Goal: Task Accomplishment & Management: Complete application form

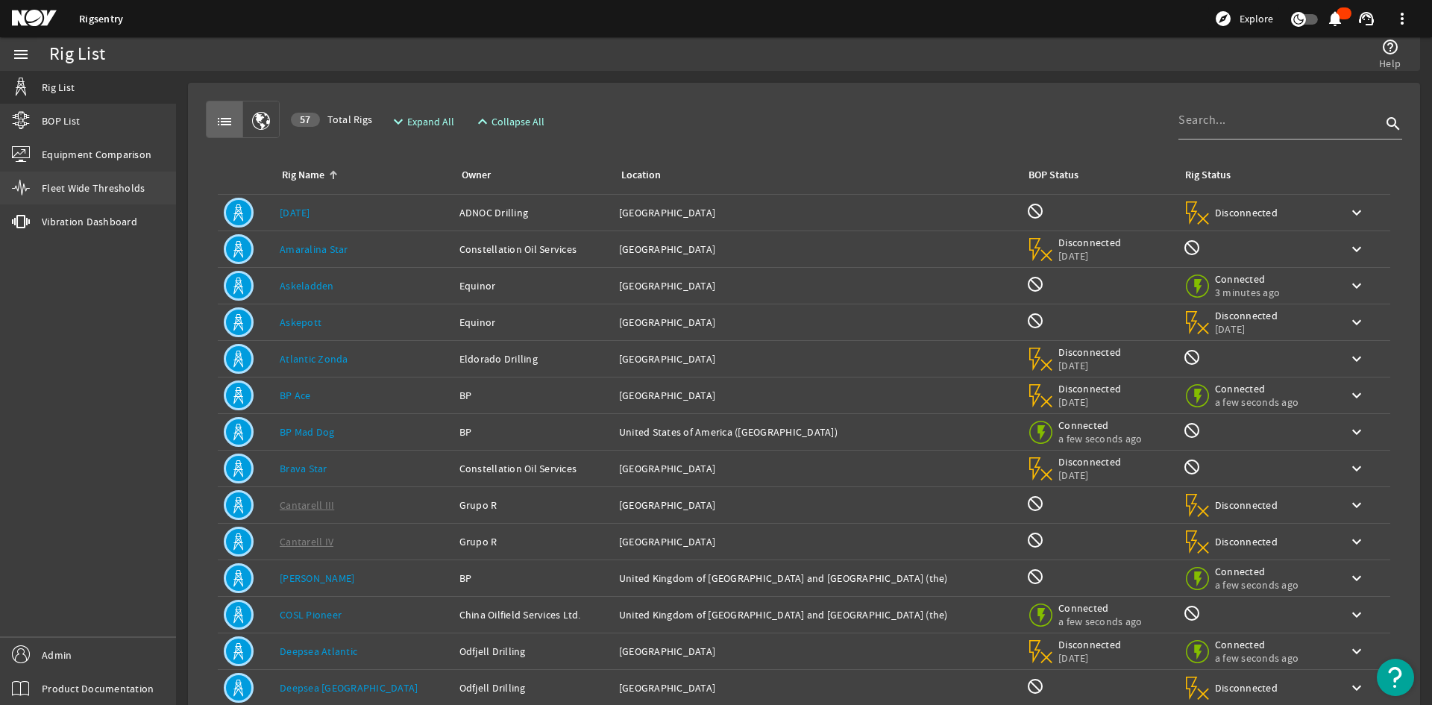
click at [85, 176] on link "Fleet Wide Thresholds" at bounding box center [88, 188] width 176 height 33
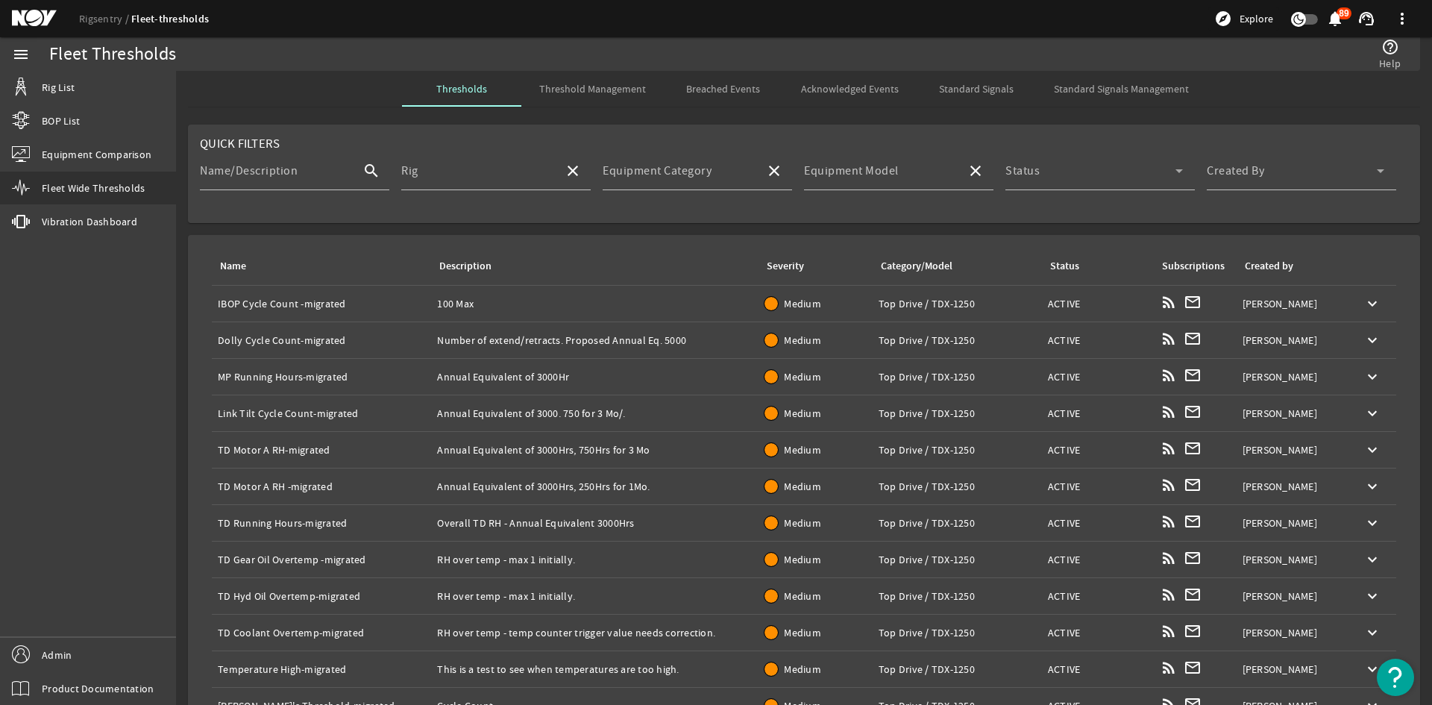
click at [943, 87] on span "Standard Signals" at bounding box center [976, 89] width 75 height 10
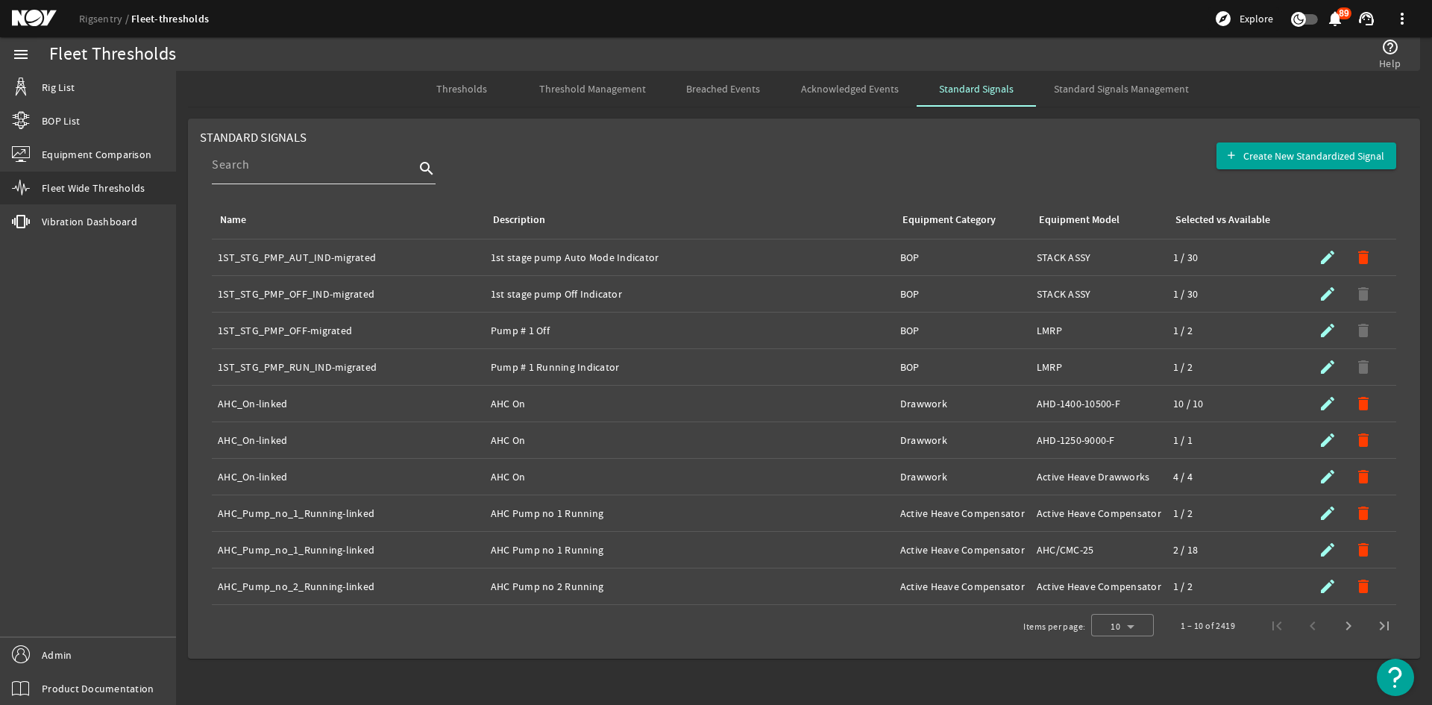
click at [348, 166] on input at bounding box center [313, 165] width 203 height 18
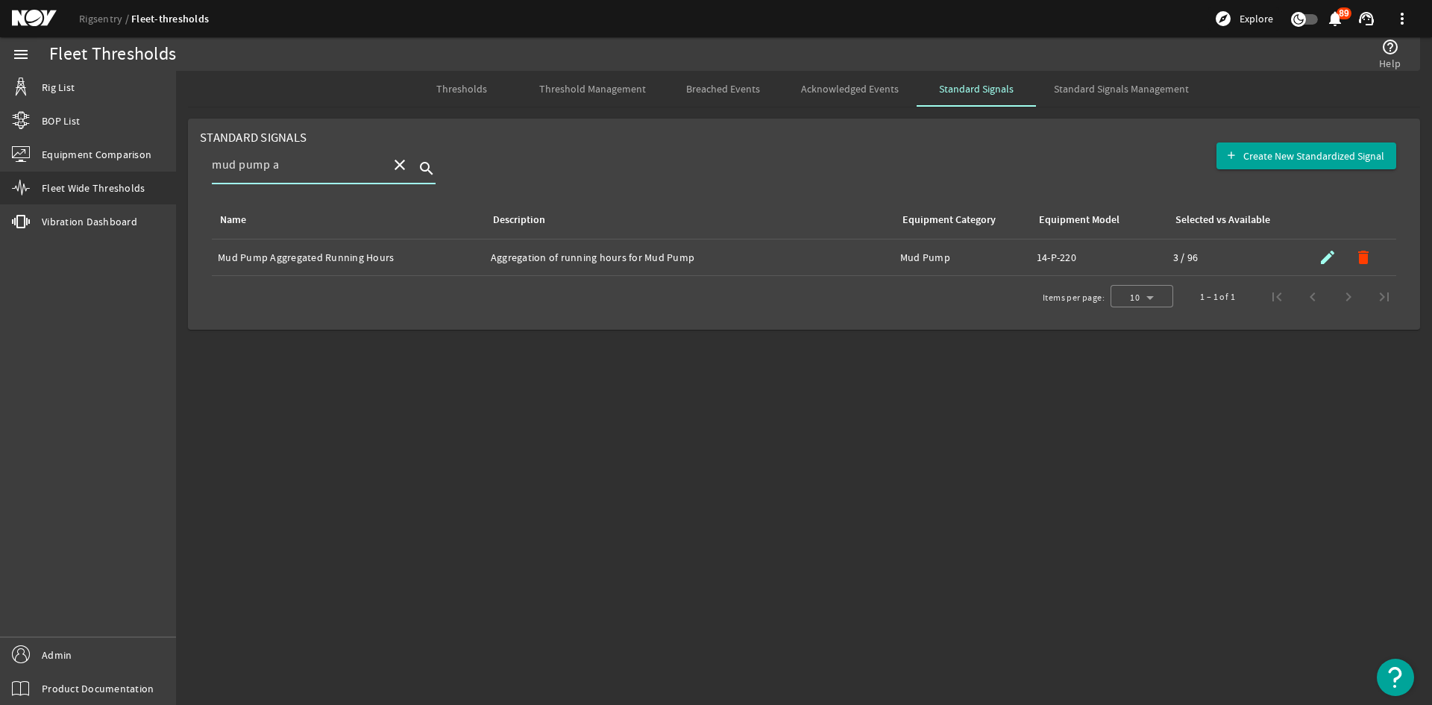
type input "mud pump a"
click at [832, 268] on td "Description: Aggregation of running hours for Mud Pump" at bounding box center [689, 257] width 409 height 37
click at [832, 269] on td "Description: Aggregation of running hours for Mud Pump" at bounding box center [689, 257] width 409 height 37
click at [1320, 257] on mat-icon "submit" at bounding box center [1327, 257] width 18 height 18
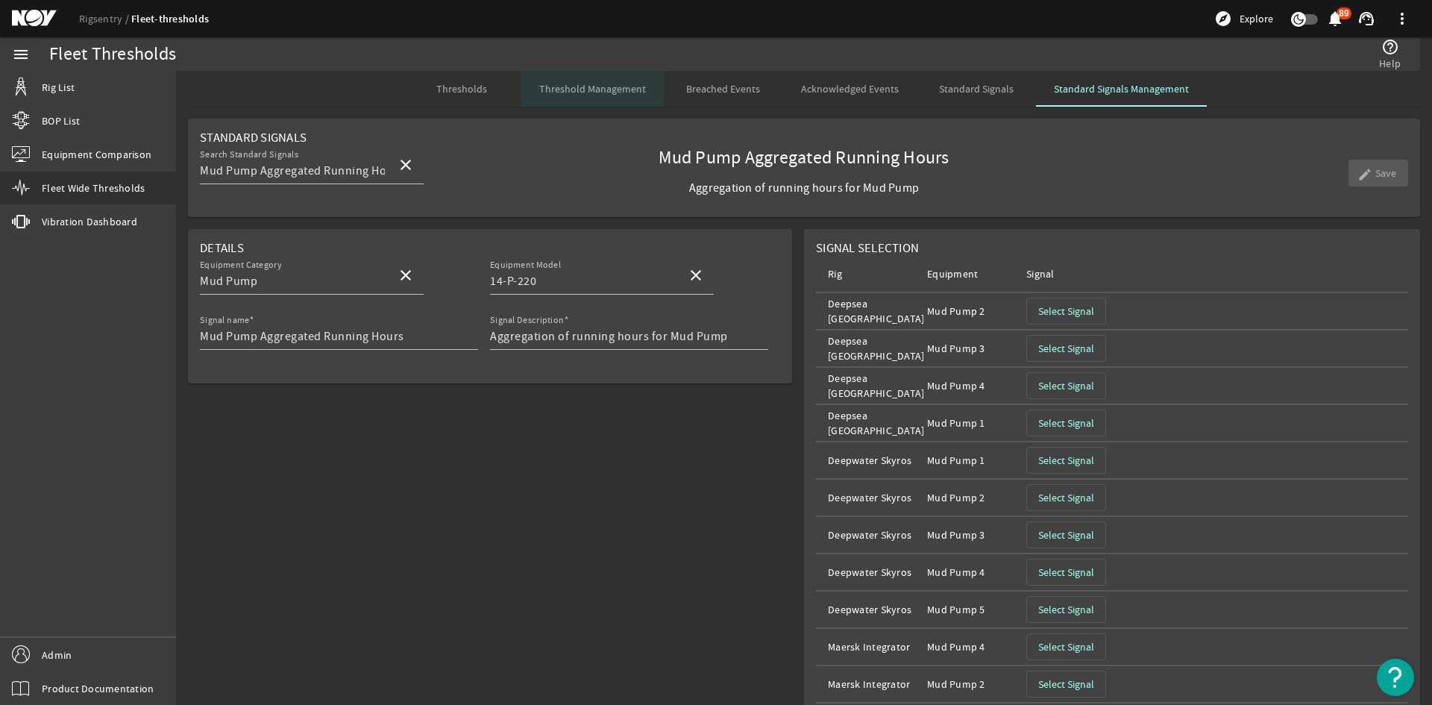
click at [600, 76] on span "Threshold Management" at bounding box center [592, 89] width 107 height 36
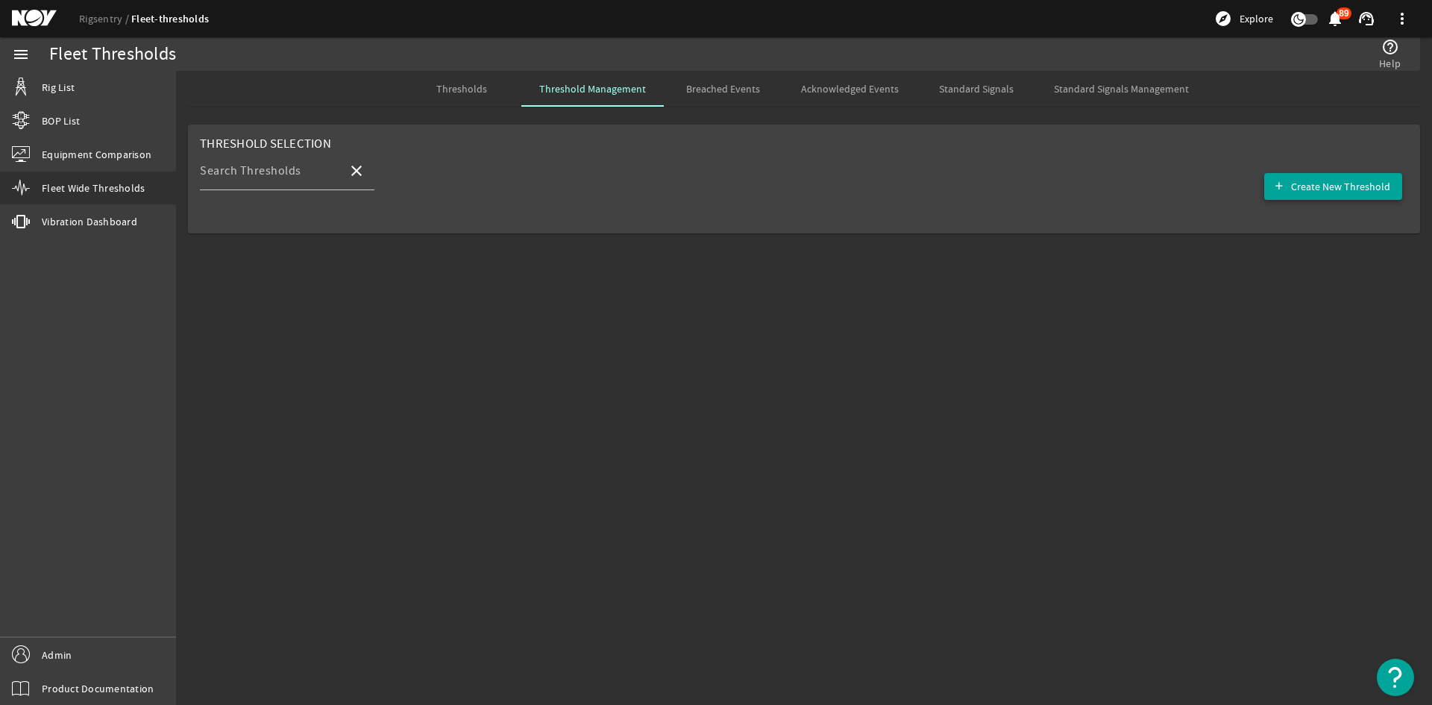
click at [1323, 183] on span "Create New Threshold" at bounding box center [1340, 186] width 99 height 15
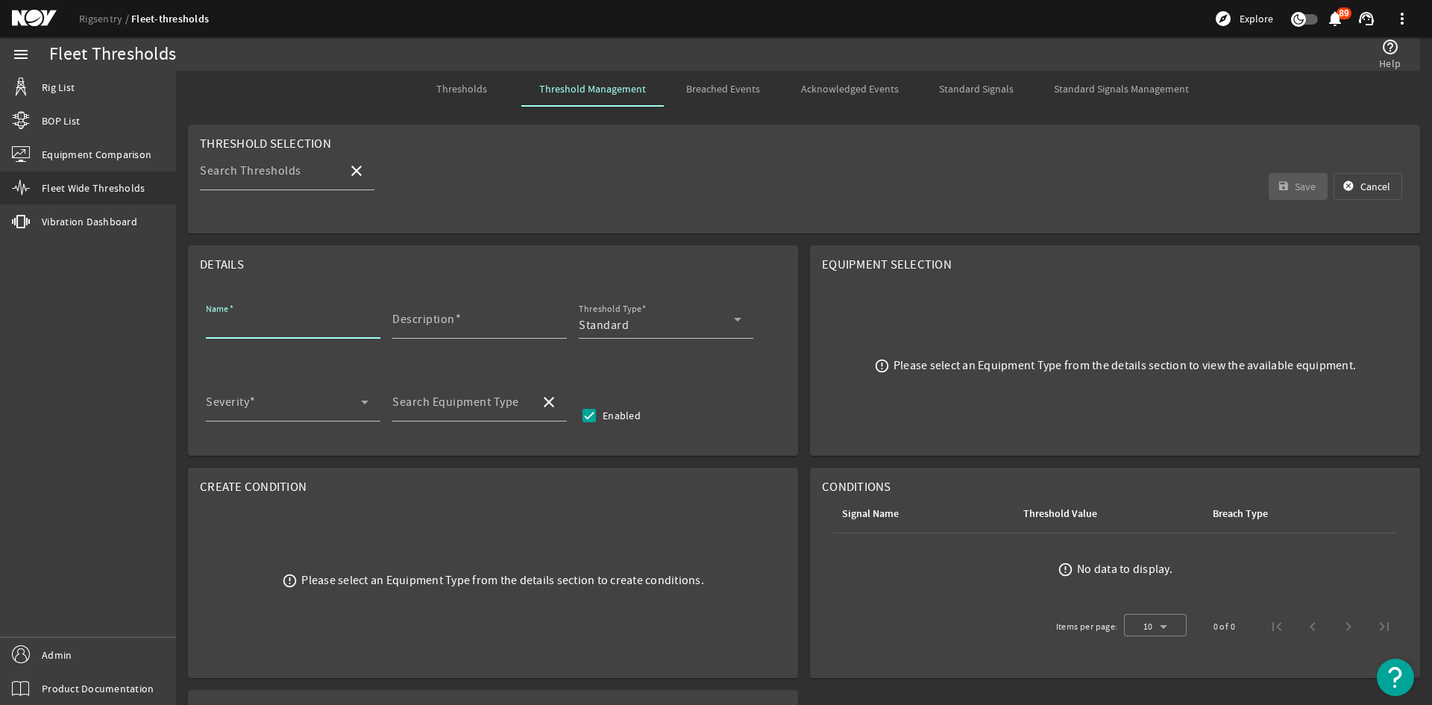
click at [304, 328] on input "Name" at bounding box center [287, 325] width 163 height 18
click at [506, 399] on mat-label "Search Equipment Type" at bounding box center [455, 402] width 127 height 15
click at [506, 399] on input "Search Equipment Type" at bounding box center [460, 408] width 136 height 18
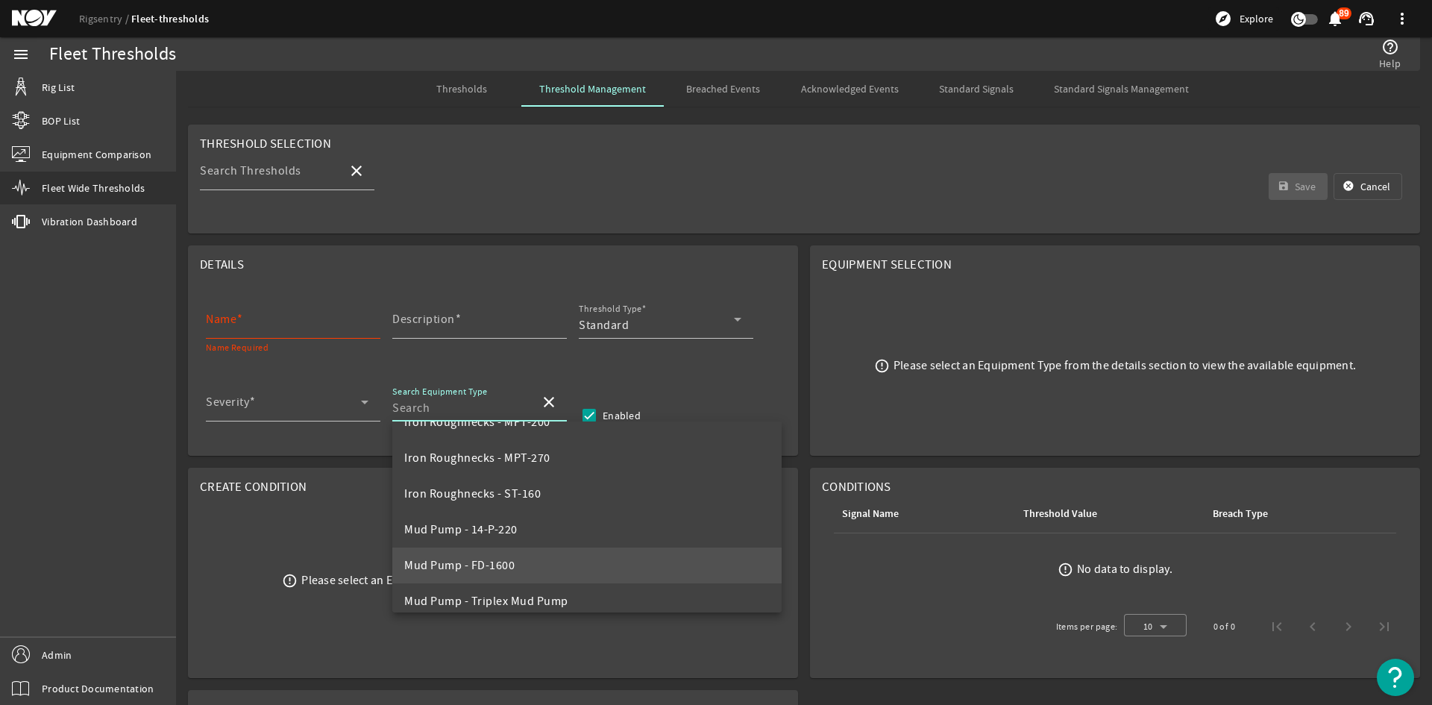
scroll to position [2312, 0]
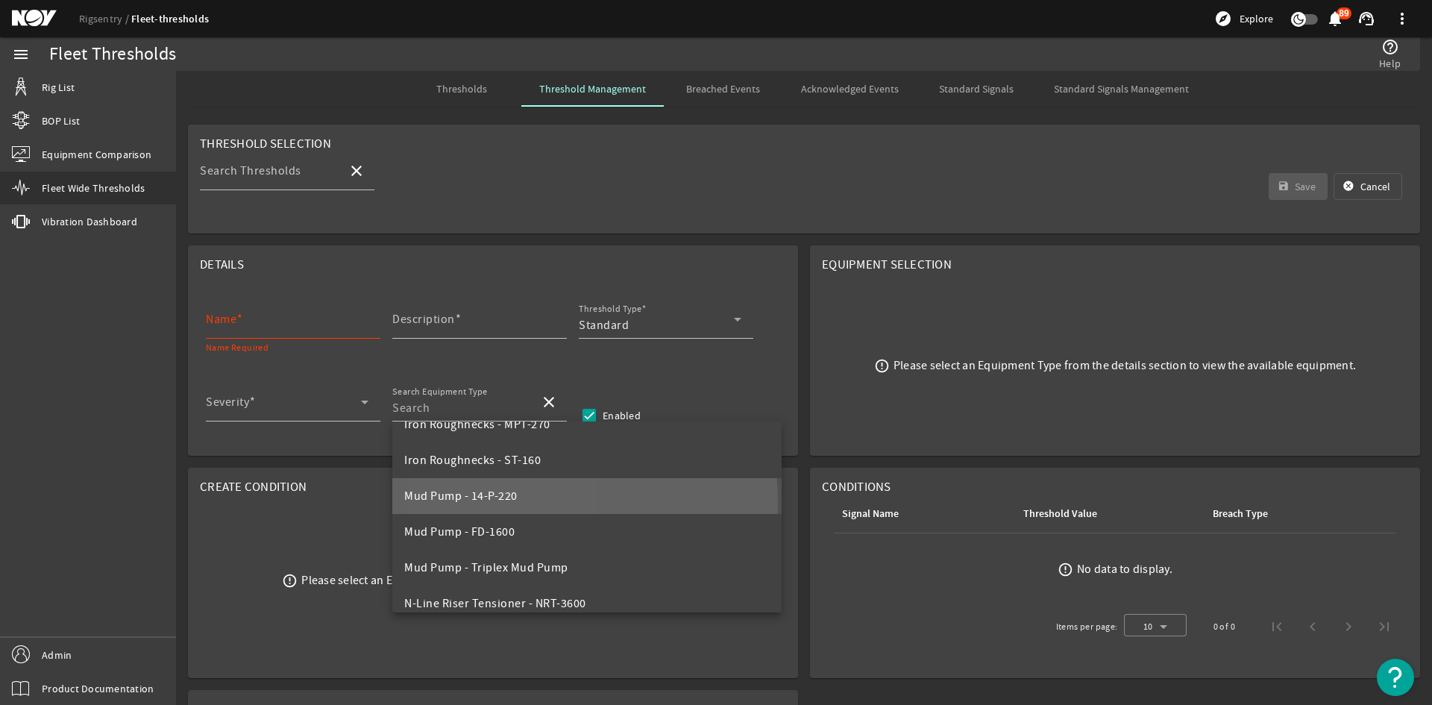
click at [498, 503] on span "Mud Pump - 14-P-220" at bounding box center [460, 495] width 113 height 15
type input "Mud Pump - 14-P-220"
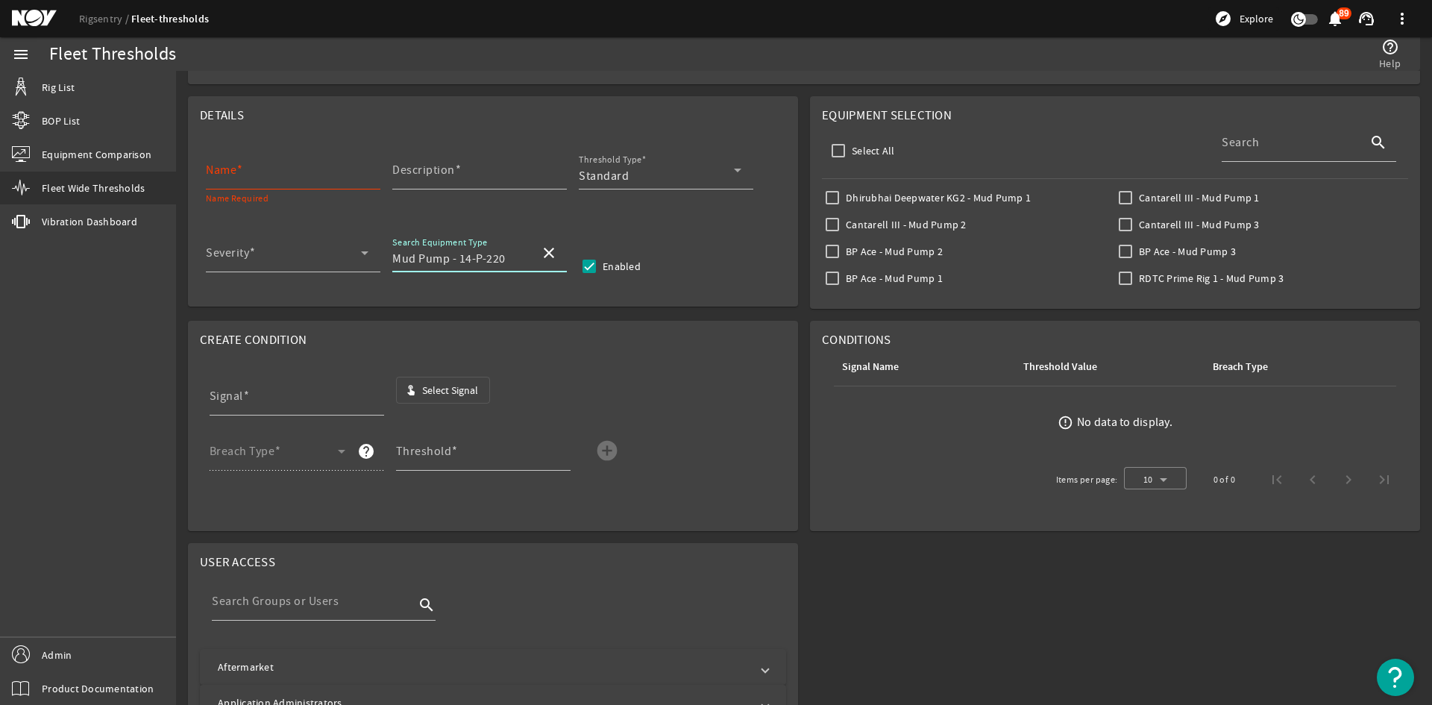
scroll to position [1102, 0]
click at [1251, 149] on input "Search" at bounding box center [1290, 148] width 136 height 18
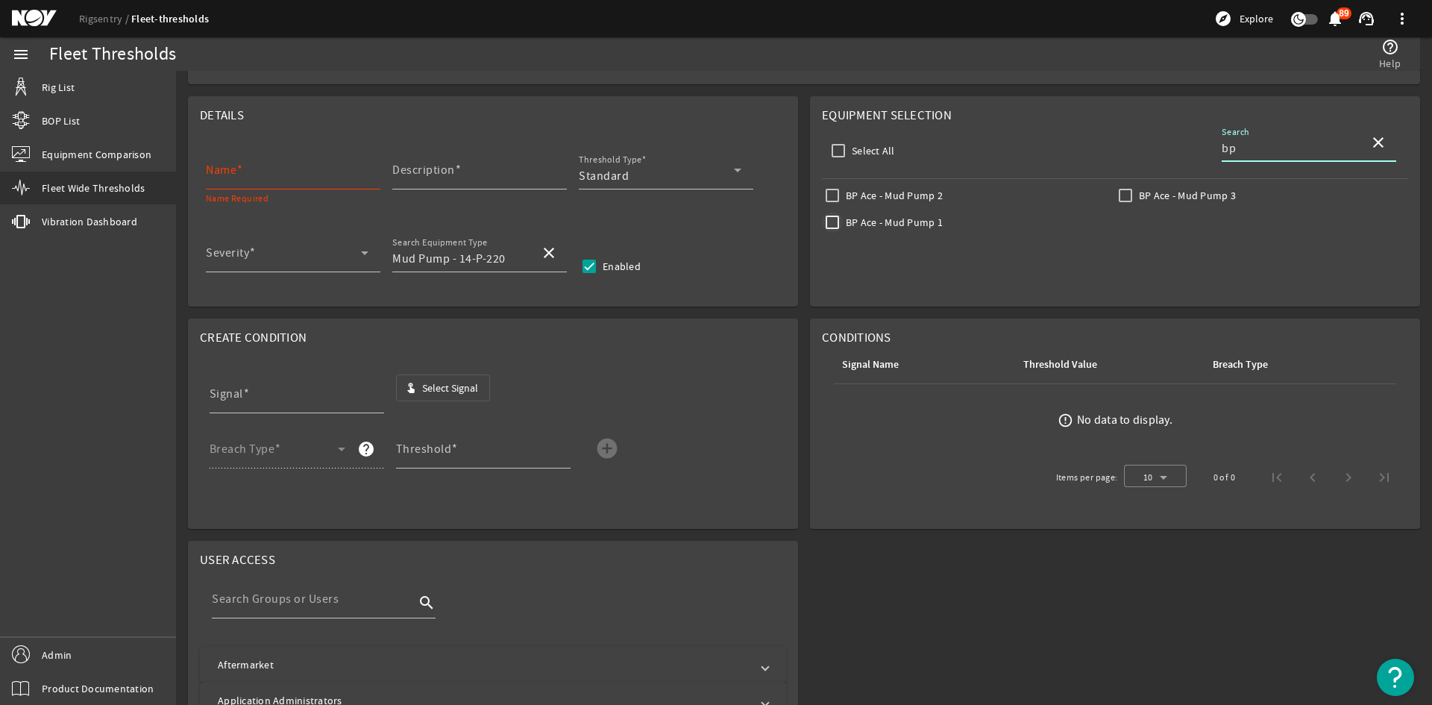
type input "bp"
click at [830, 219] on input "BP Ace - Mud Pump 1" at bounding box center [832, 222] width 21 height 21
checkbox input "true"
click at [459, 380] on button "touch_app Select Signal" at bounding box center [443, 387] width 95 height 27
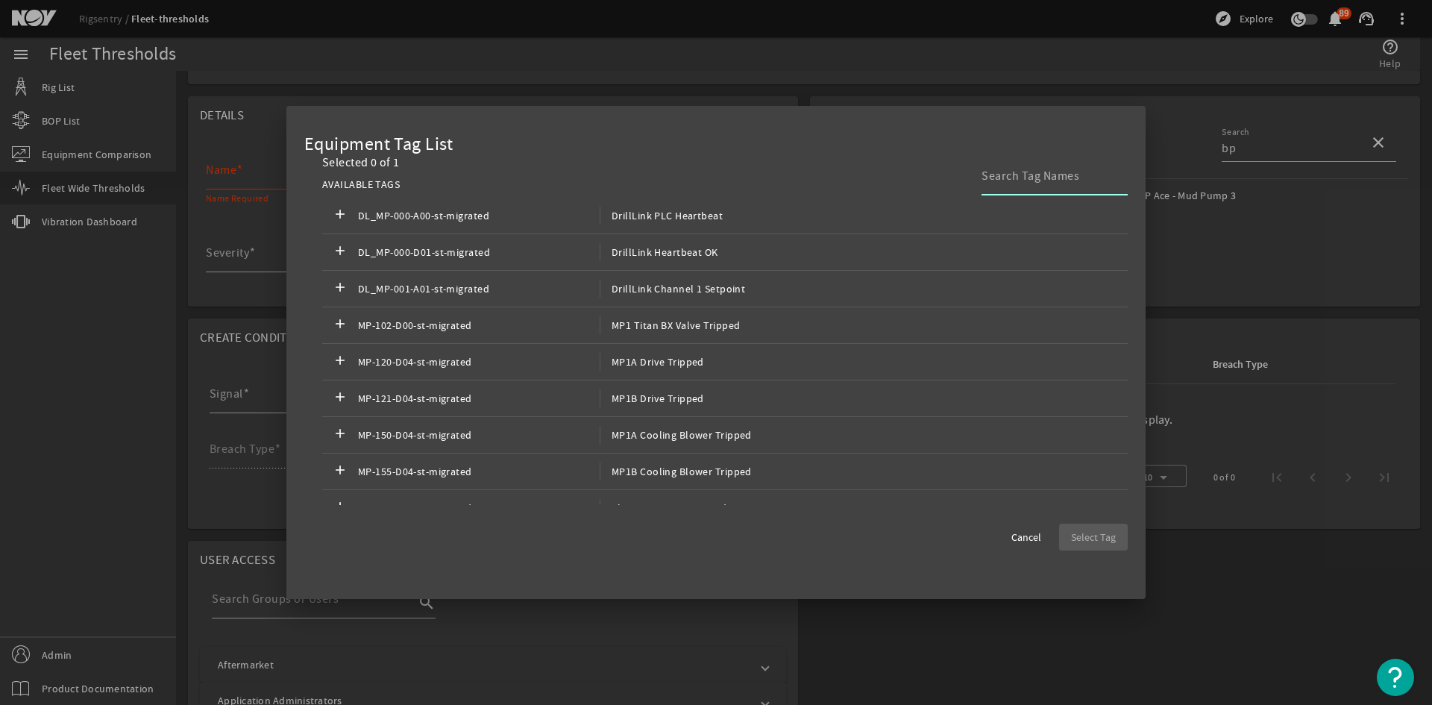
click at [1022, 177] on input at bounding box center [1048, 176] width 134 height 18
drag, startPoint x: 1046, startPoint y: 182, endPoint x: 905, endPoint y: 192, distance: 142.0
click at [905, 192] on div "AVAILABLE TAGS aggre" at bounding box center [724, 185] width 805 height 26
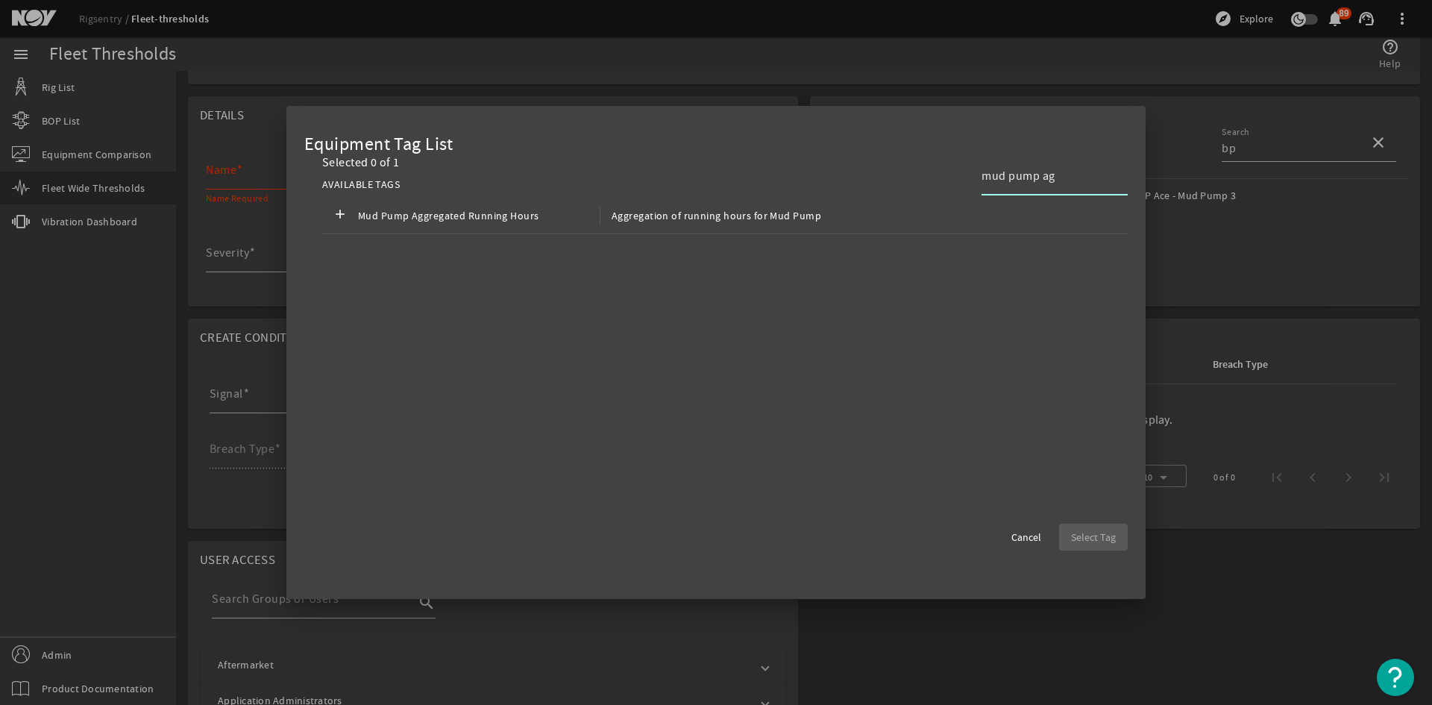
type input "mud pump ag"
click at [1225, 521] on div at bounding box center [716, 352] width 1432 height 705
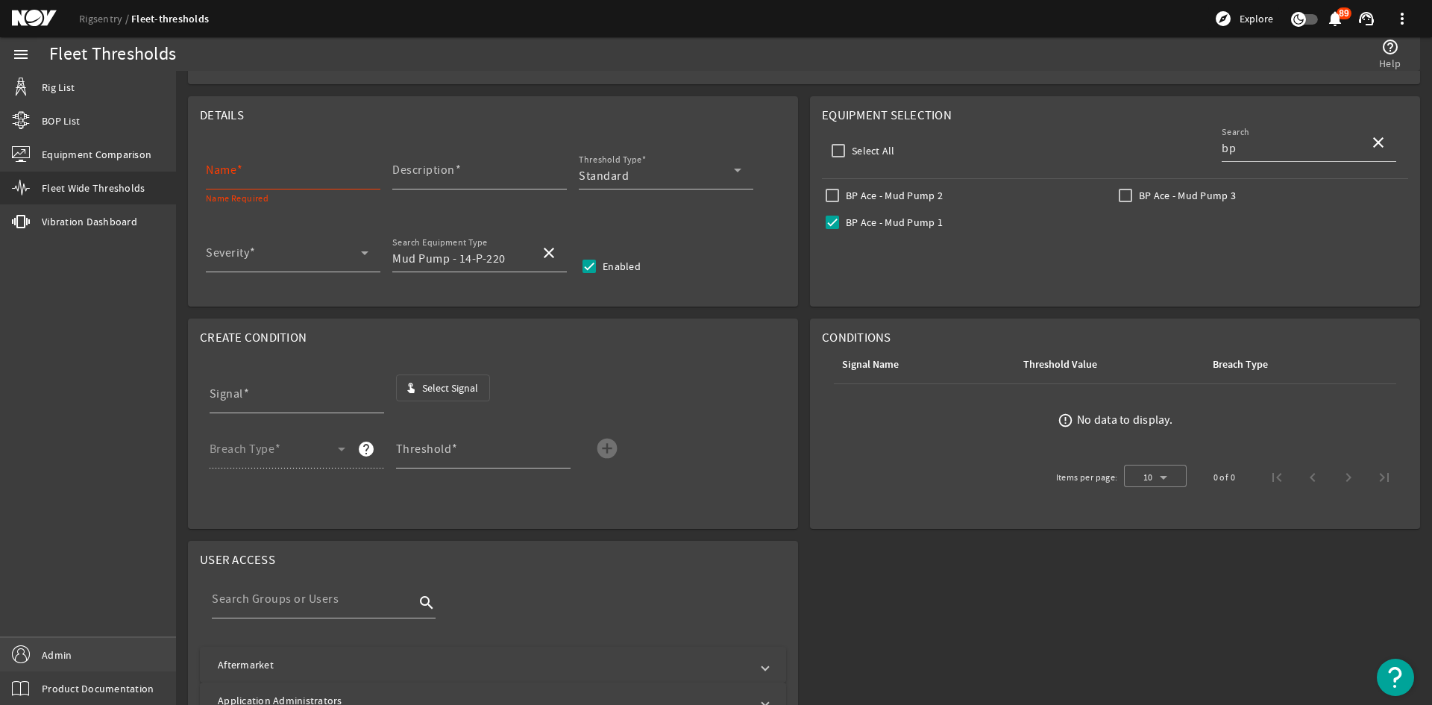
click at [54, 659] on span "Admin" at bounding box center [57, 654] width 30 height 15
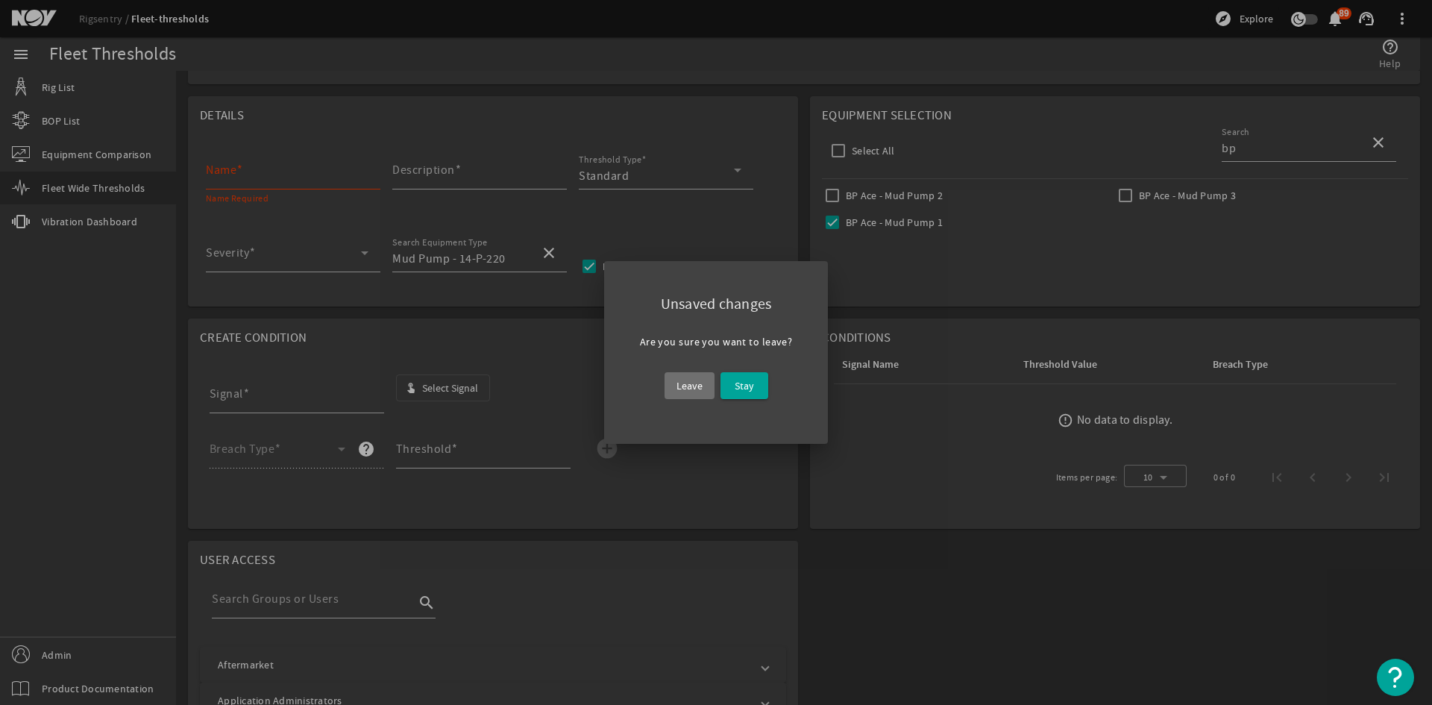
click at [699, 393] on span "Leave" at bounding box center [689, 386] width 26 height 18
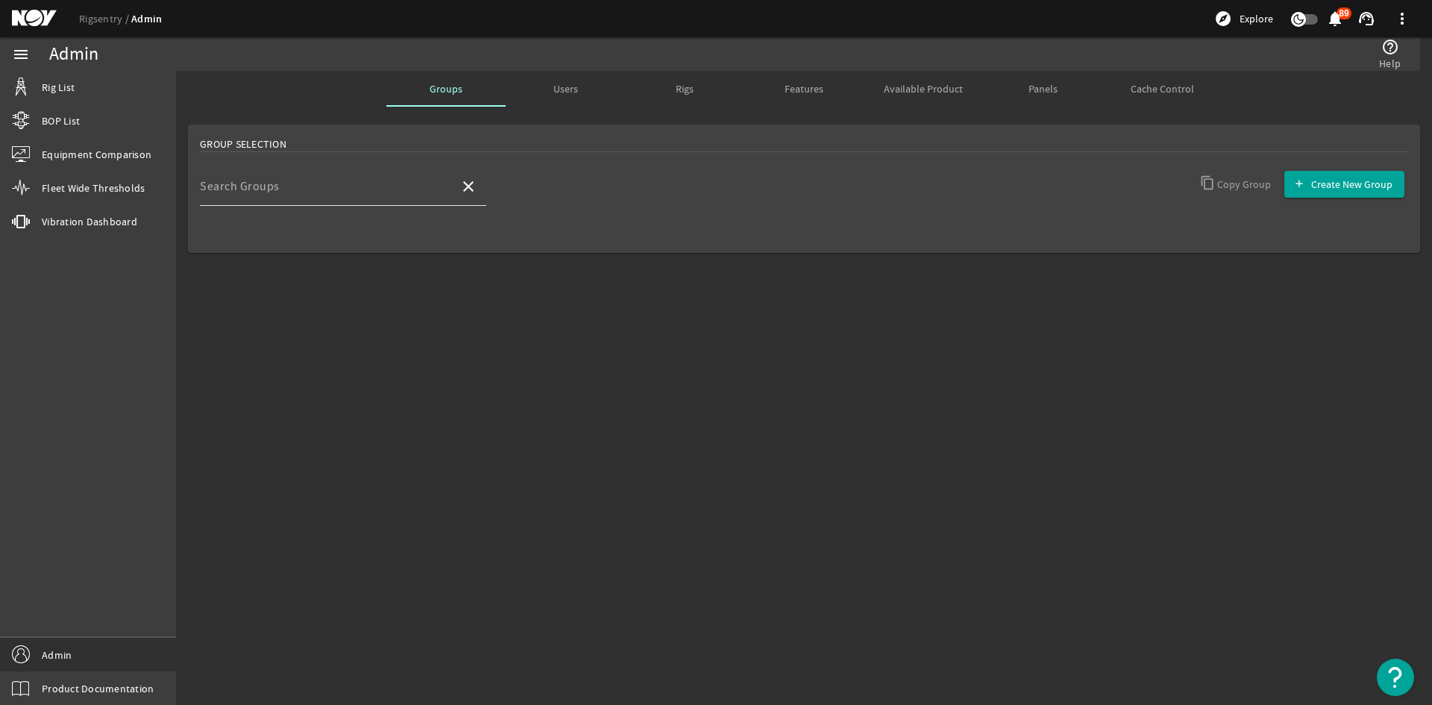
click at [274, 177] on div "Search Groups" at bounding box center [324, 186] width 248 height 39
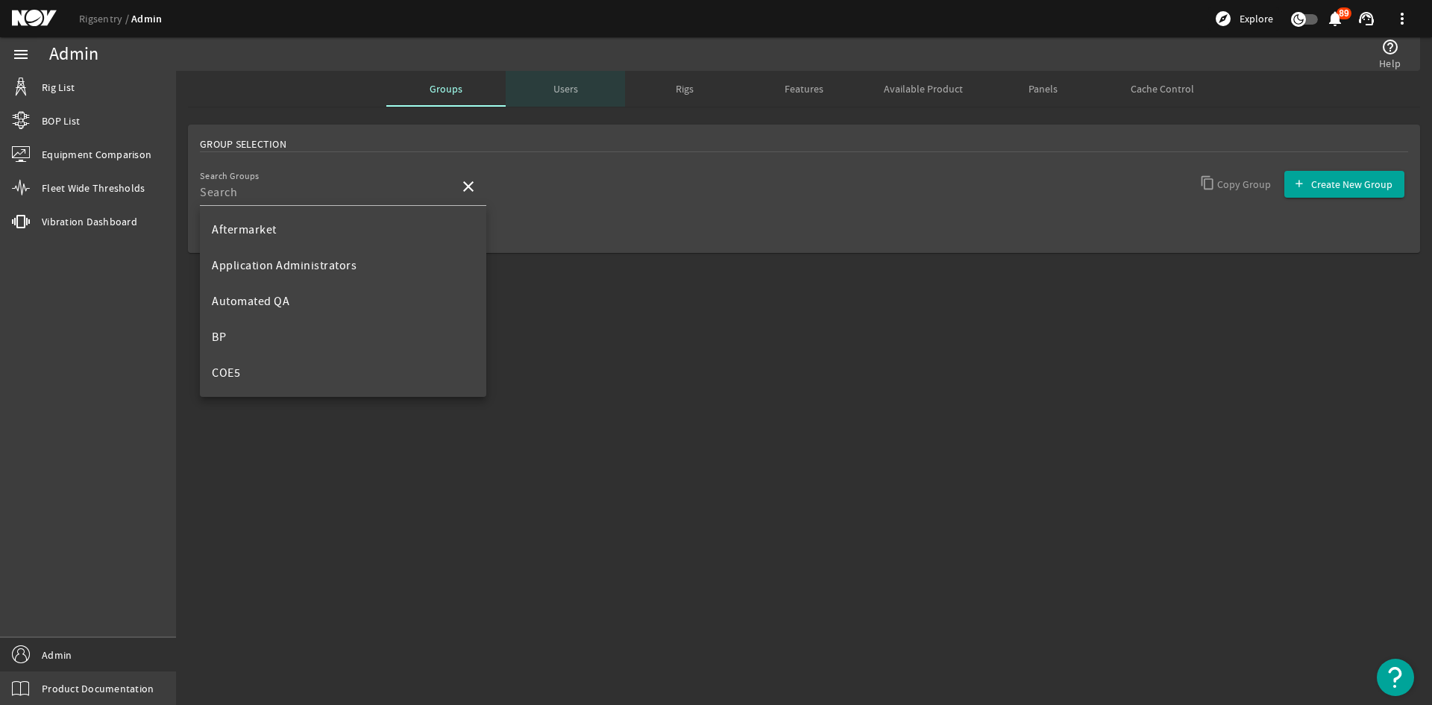
click at [593, 74] on div "Users" at bounding box center [565, 89] width 119 height 36
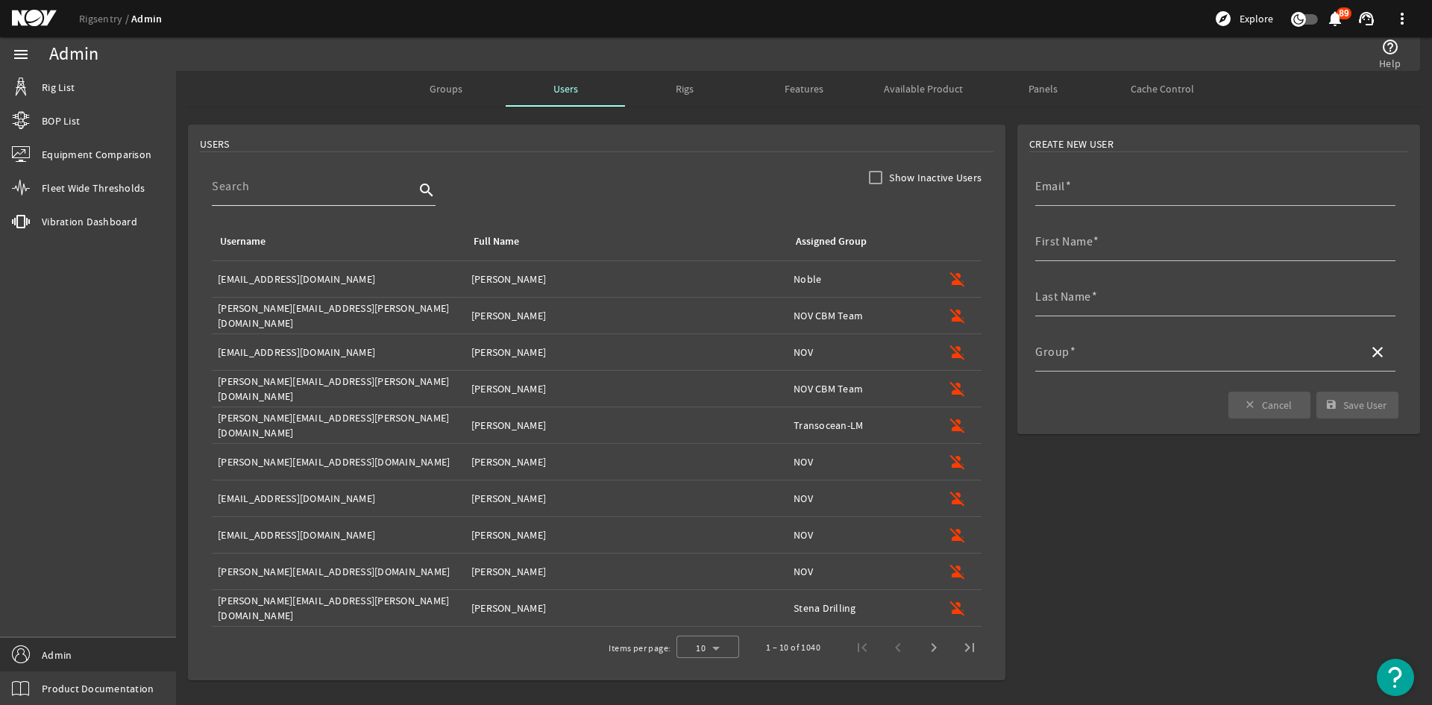
click at [396, 184] on input at bounding box center [313, 186] width 203 height 18
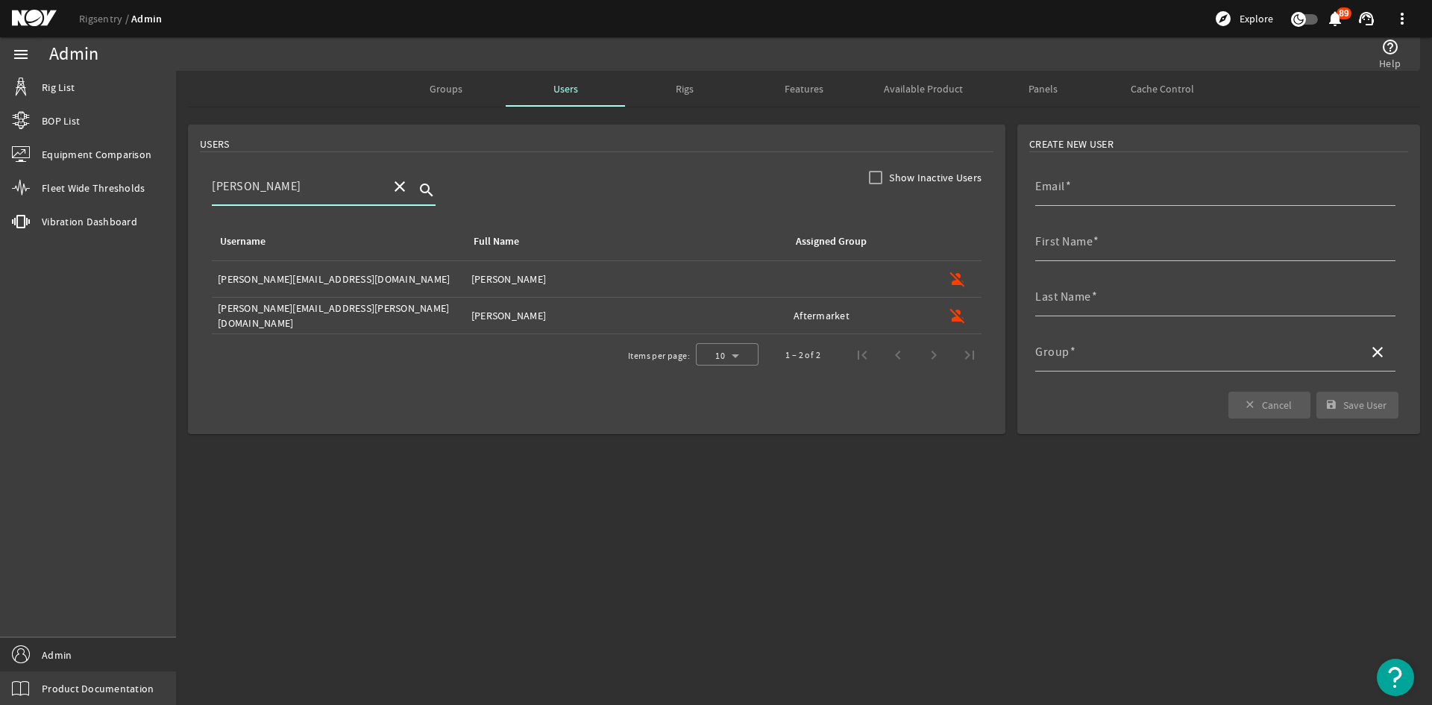
type input "[PERSON_NAME]"
click at [395, 329] on td "Username: [PERSON_NAME][EMAIL_ADDRESS][PERSON_NAME][DOMAIN_NAME]" at bounding box center [339, 316] width 254 height 37
type input "[PERSON_NAME][EMAIL_ADDRESS][PERSON_NAME][DOMAIN_NAME]"
type input "[PERSON_NAME]"
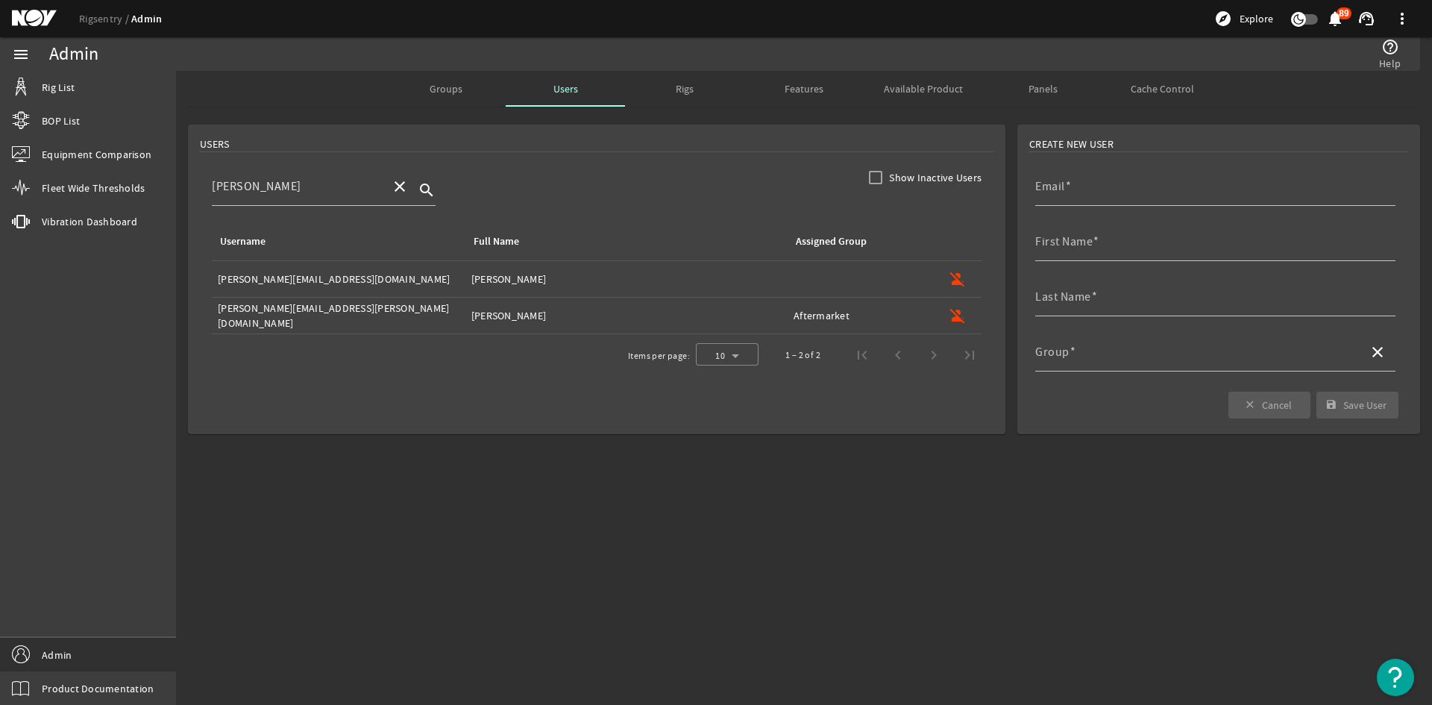
type input "Aftermarket"
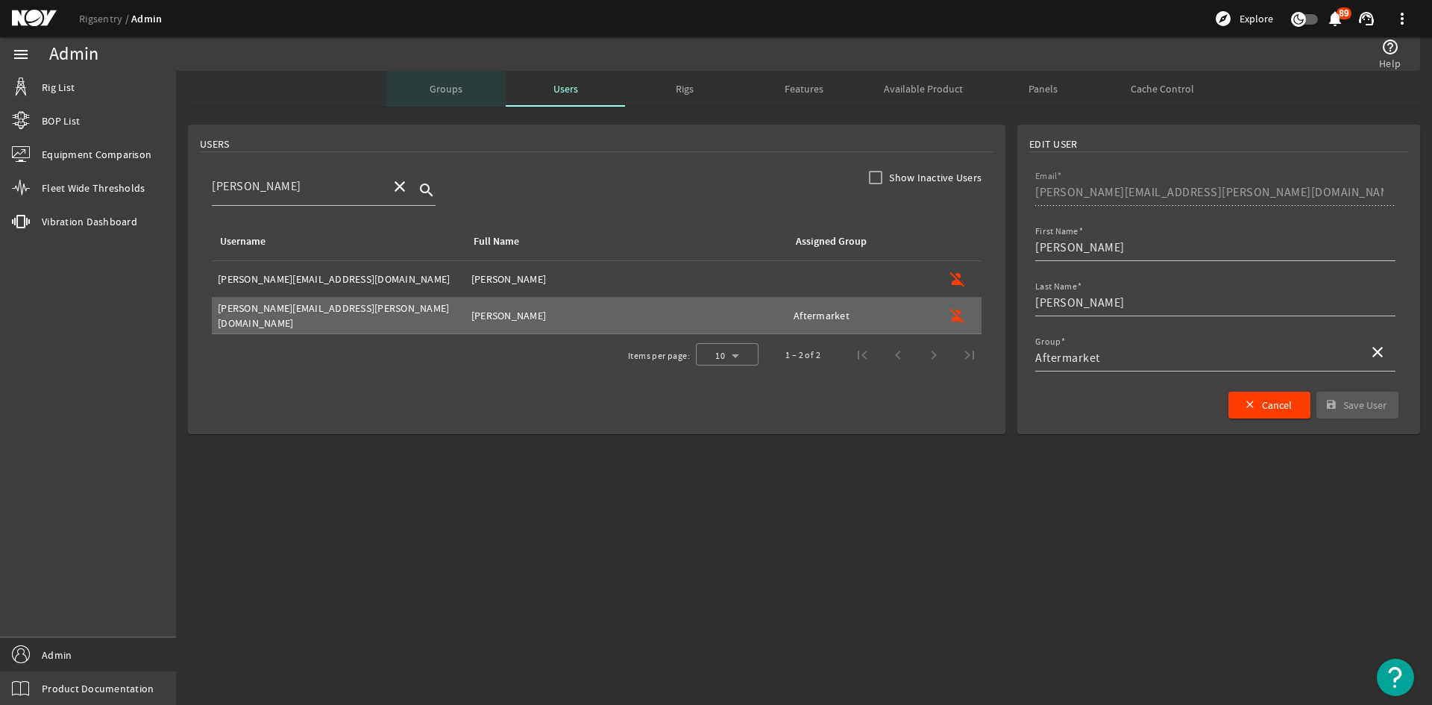
click at [439, 86] on span "Groups" at bounding box center [446, 89] width 33 height 10
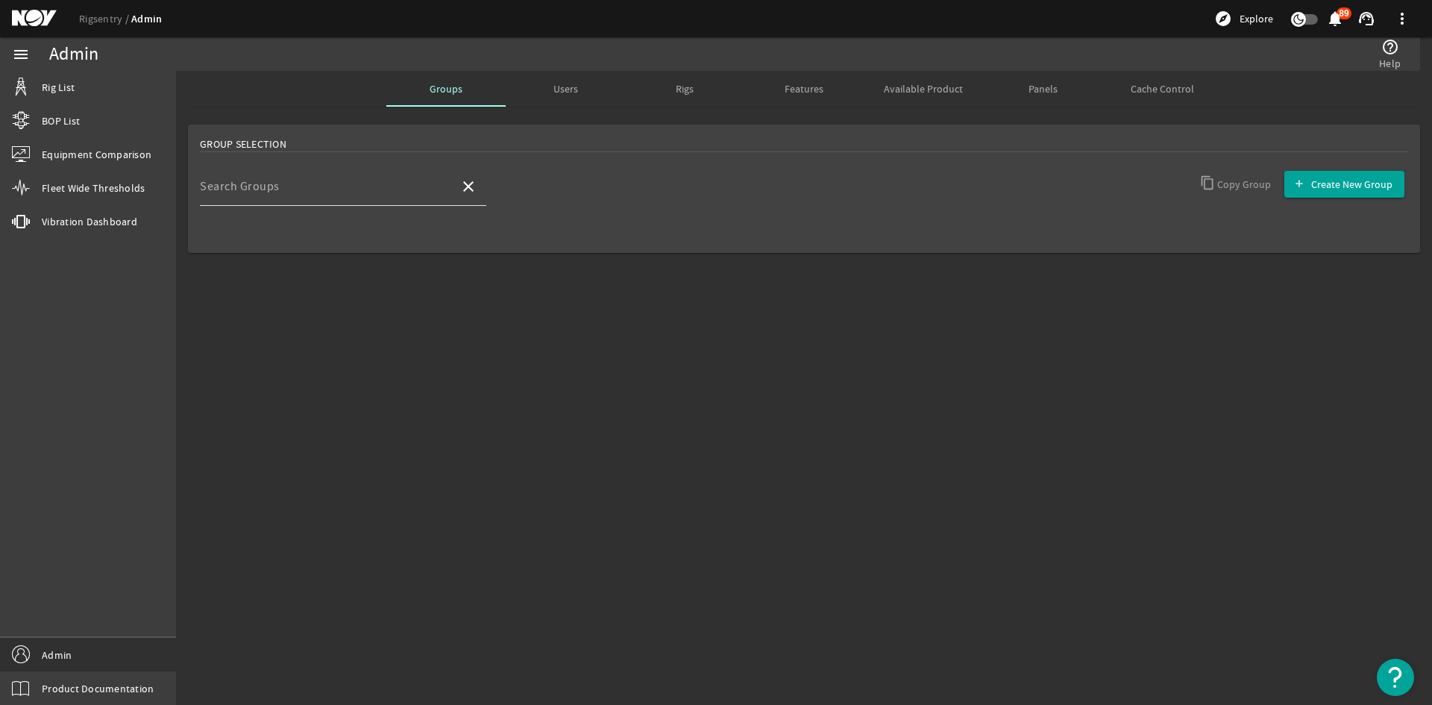
click at [305, 198] on input "Search Groups" at bounding box center [324, 192] width 248 height 18
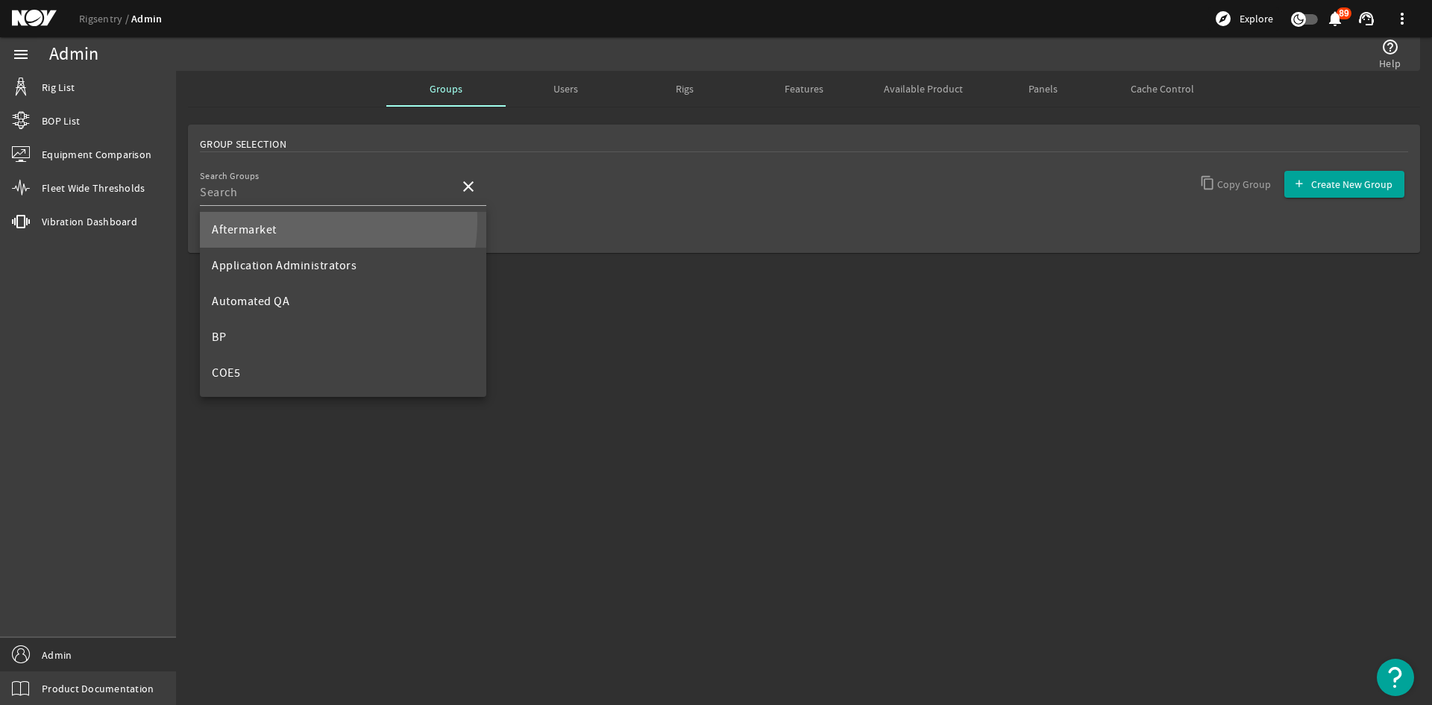
click at [293, 220] on mat-option "Aftermarket" at bounding box center [343, 230] width 286 height 36
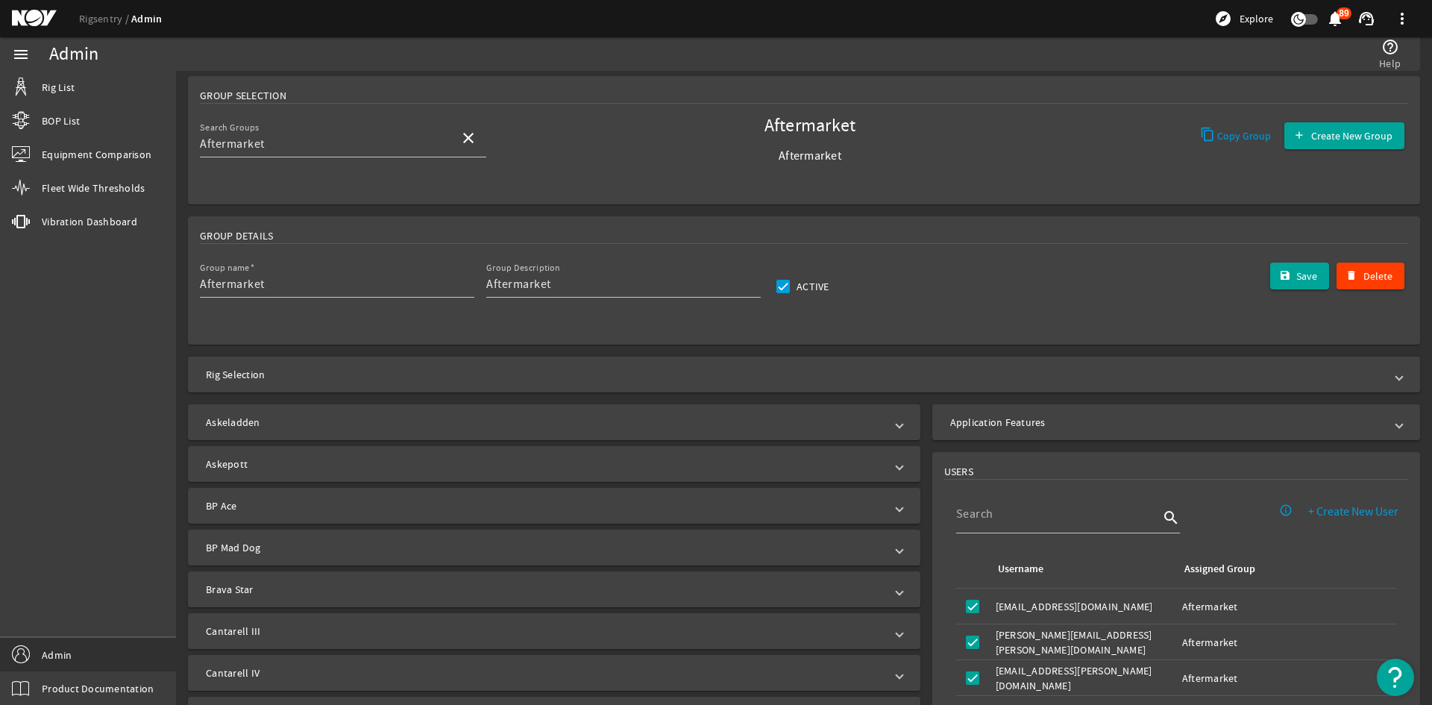
scroll to position [75, 0]
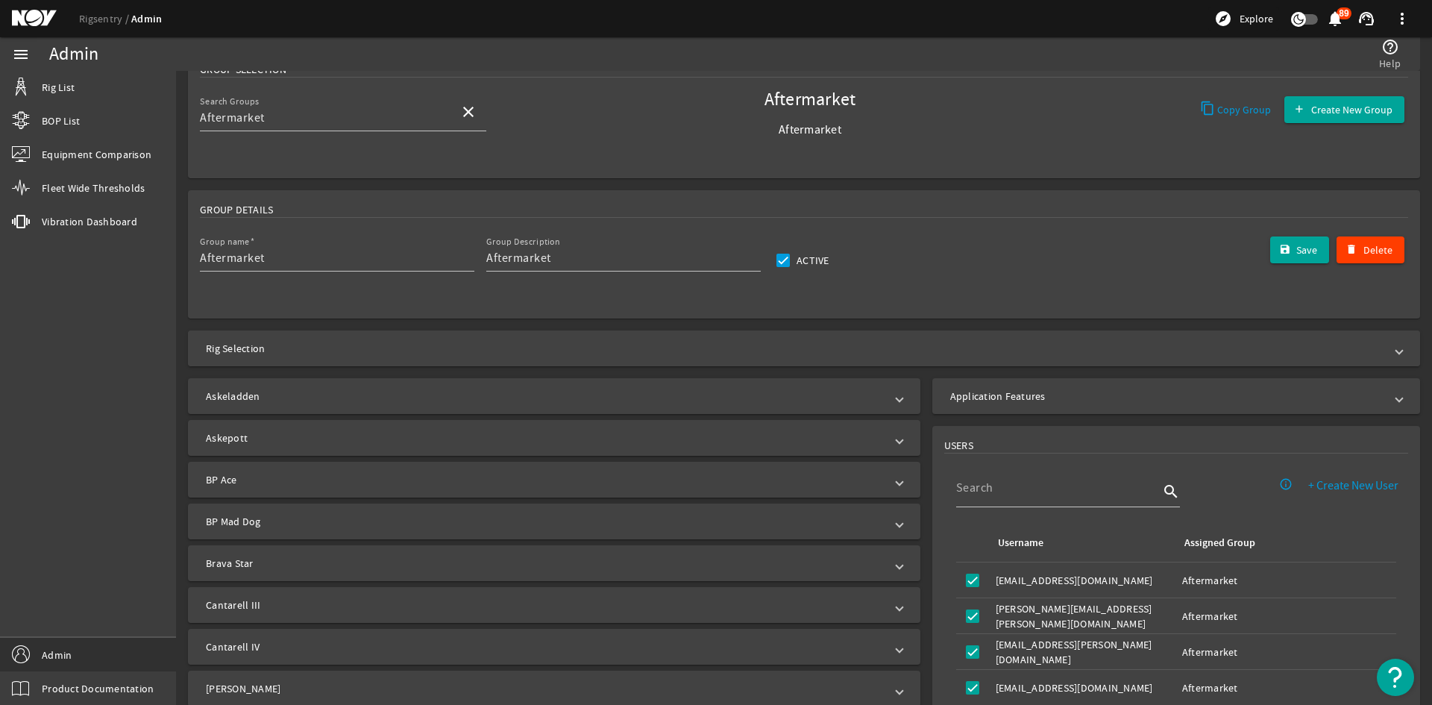
click at [682, 351] on mat-panel-title "Rig Selection" at bounding box center [795, 348] width 1178 height 15
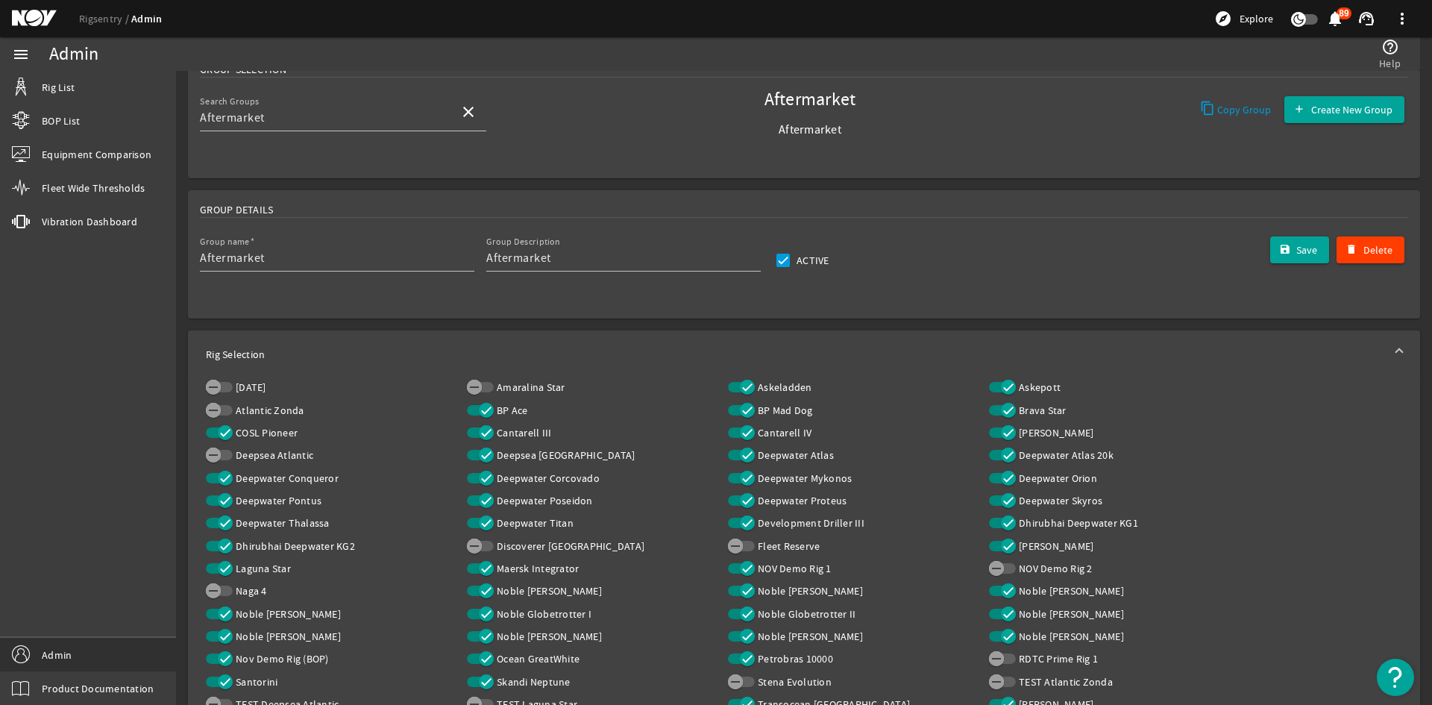
click at [682, 351] on mat-panel-title "Rig Selection" at bounding box center [795, 354] width 1178 height 15
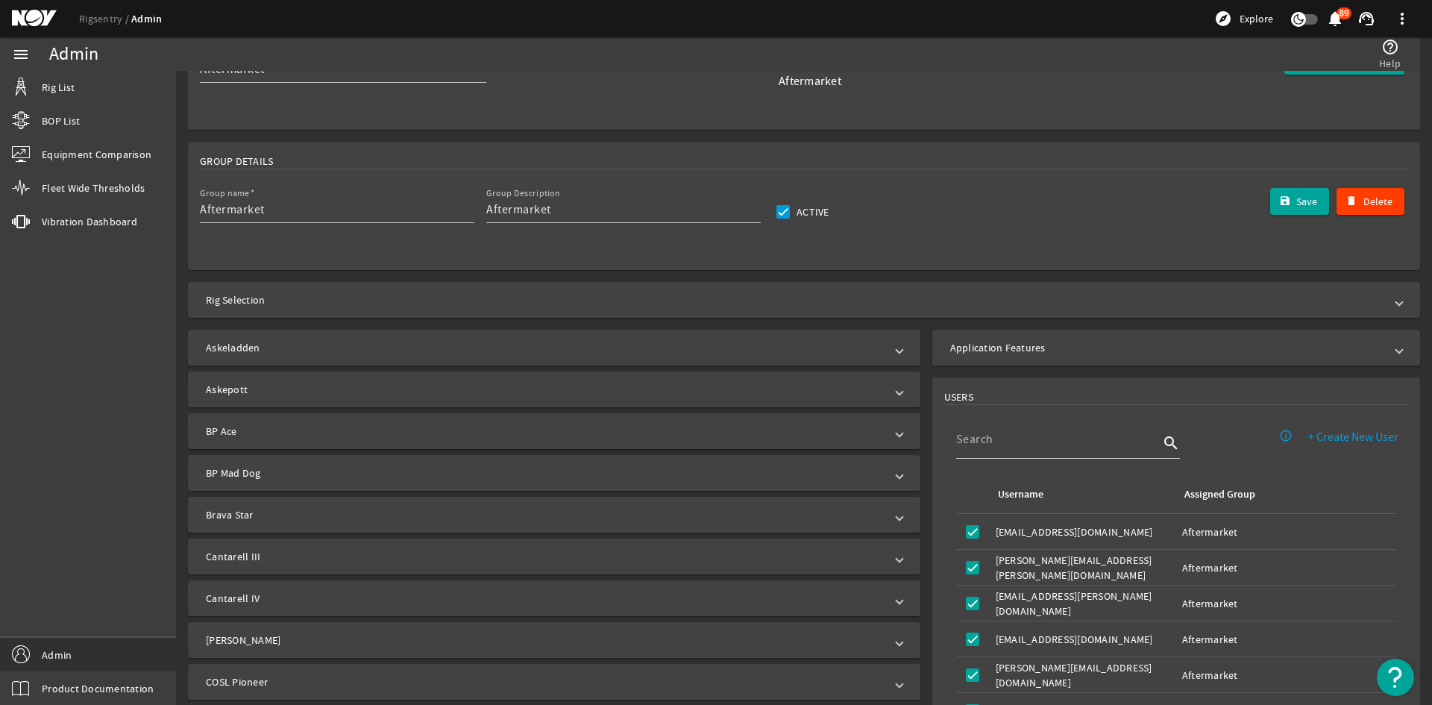
scroll to position [149, 0]
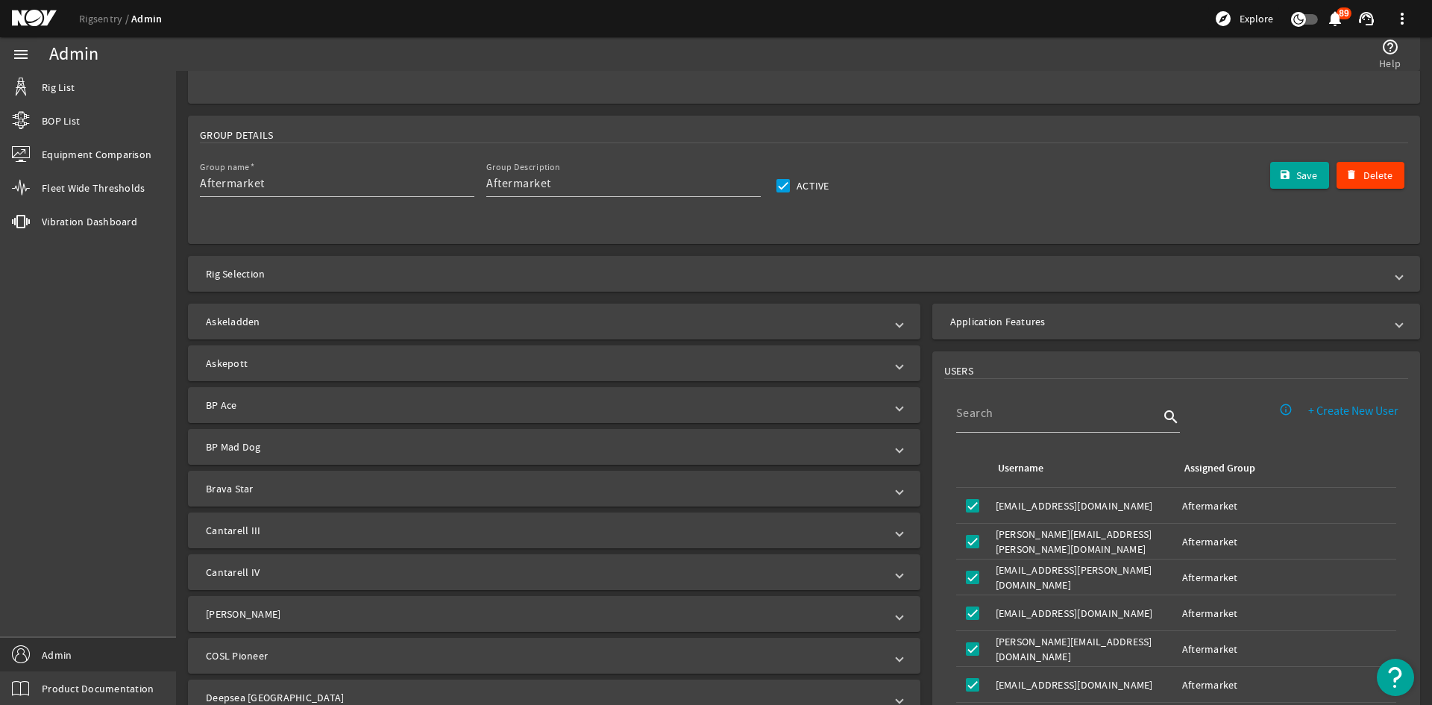
click at [1098, 335] on mat-expansion-panel-header "Application Features" at bounding box center [1176, 322] width 488 height 36
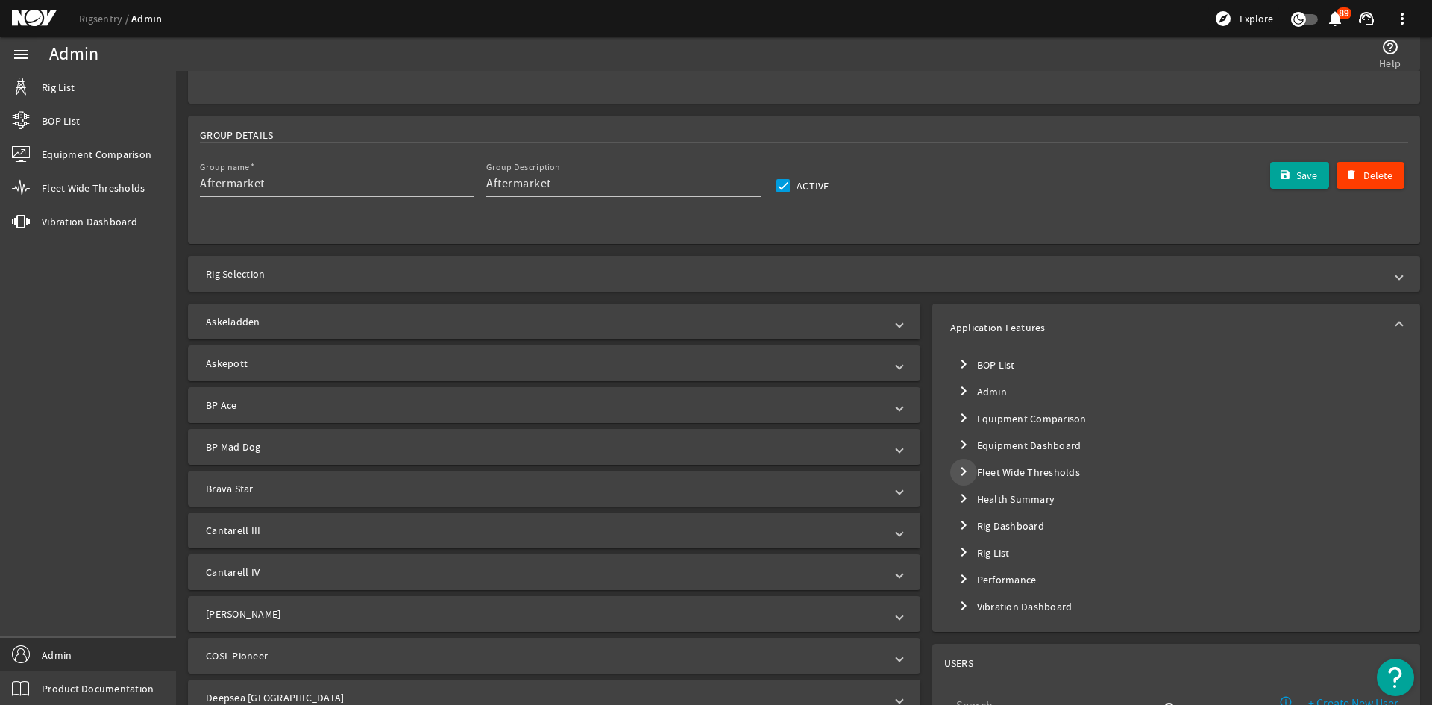
click at [958, 472] on mat-icon "chevron_right" at bounding box center [964, 471] width 18 height 18
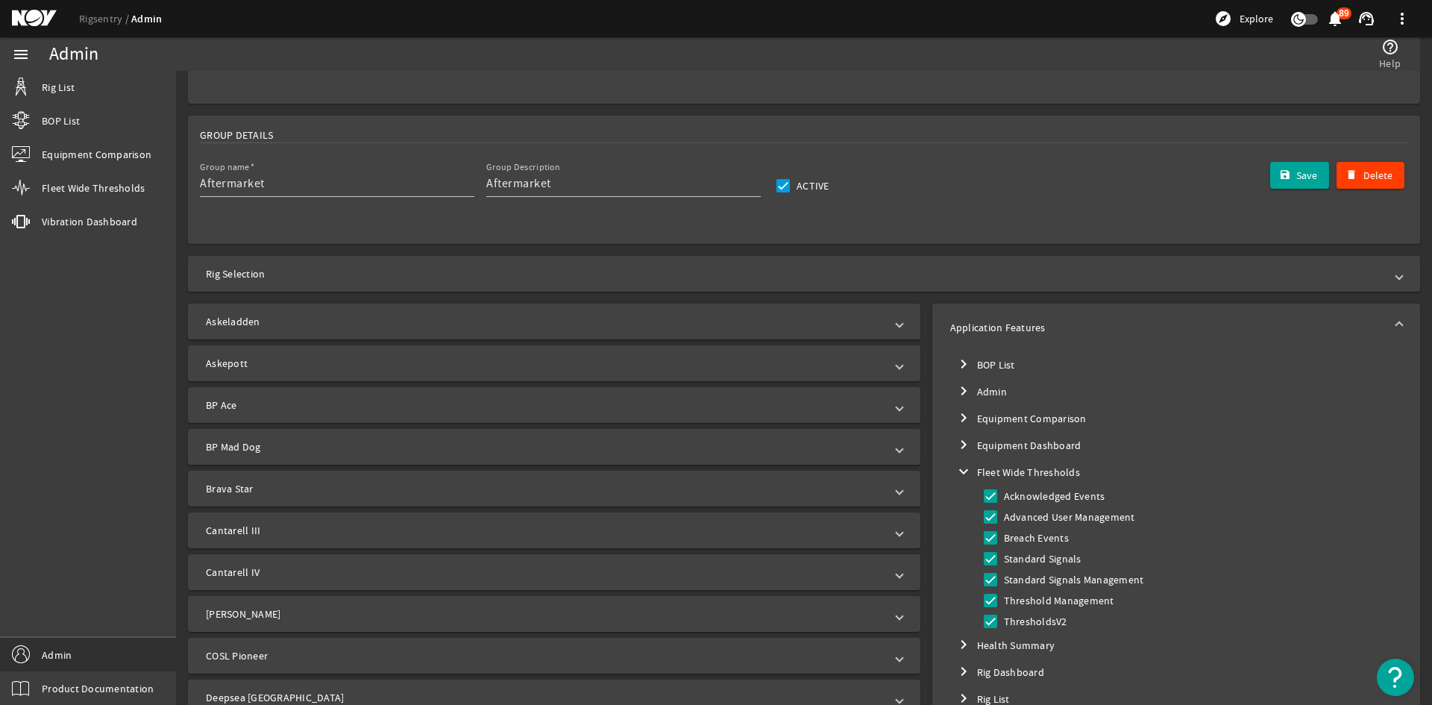
click at [958, 472] on mat-icon "expand_more" at bounding box center [964, 471] width 18 height 18
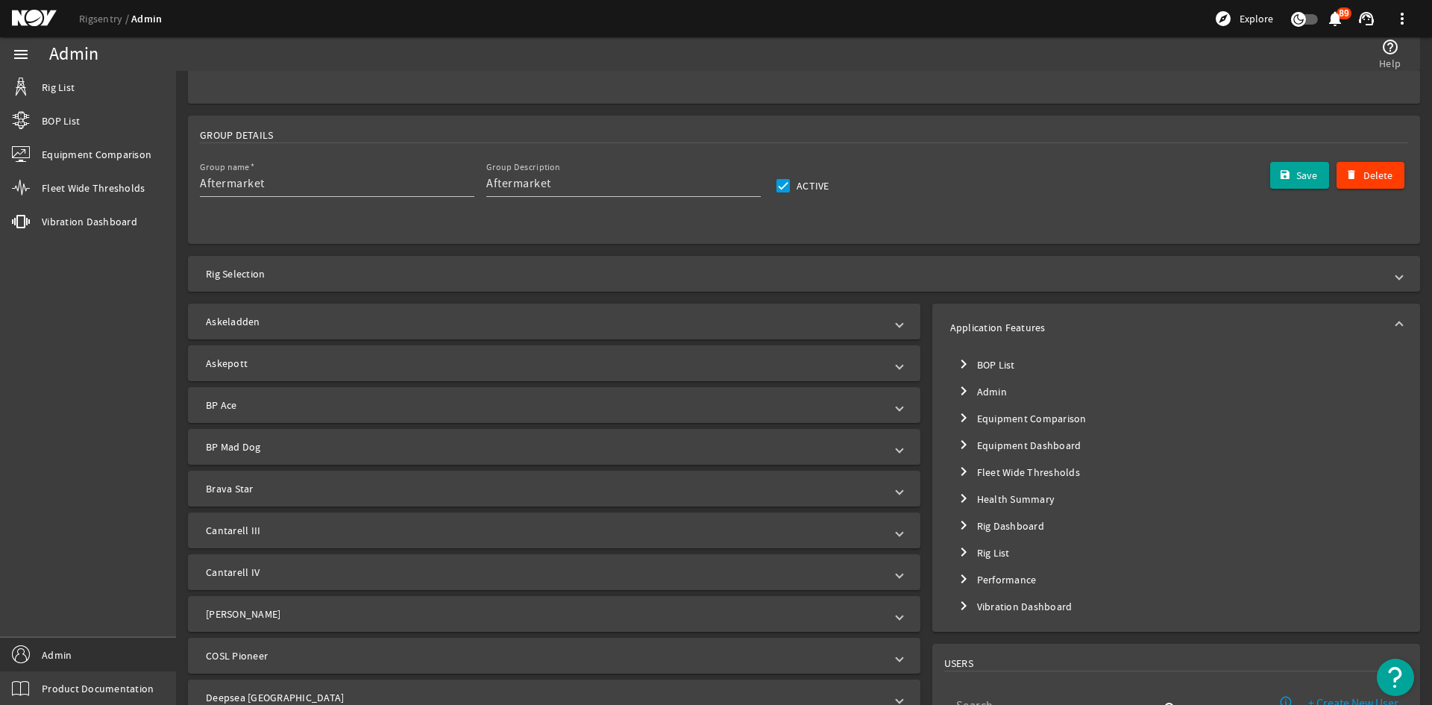
scroll to position [224, 0]
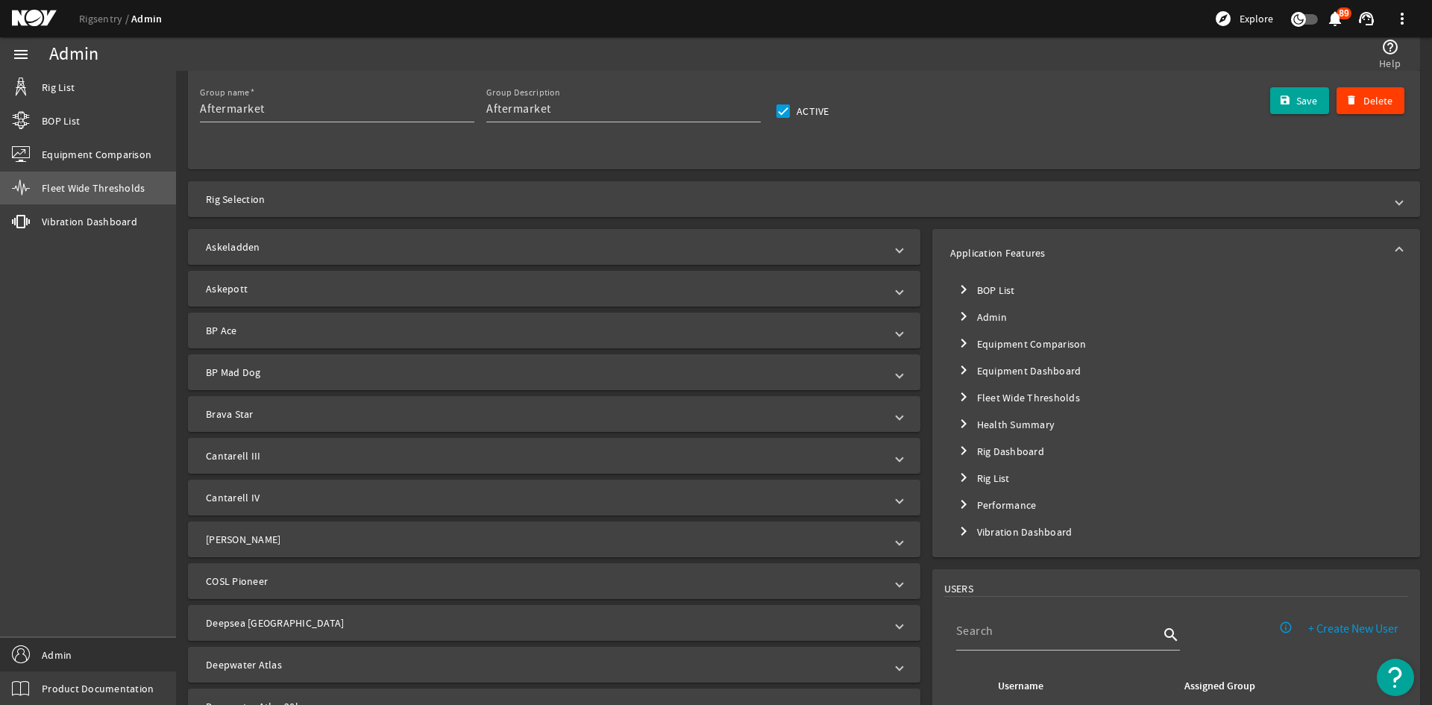
click at [108, 187] on span "Fleet Wide Thresholds" at bounding box center [93, 187] width 103 height 15
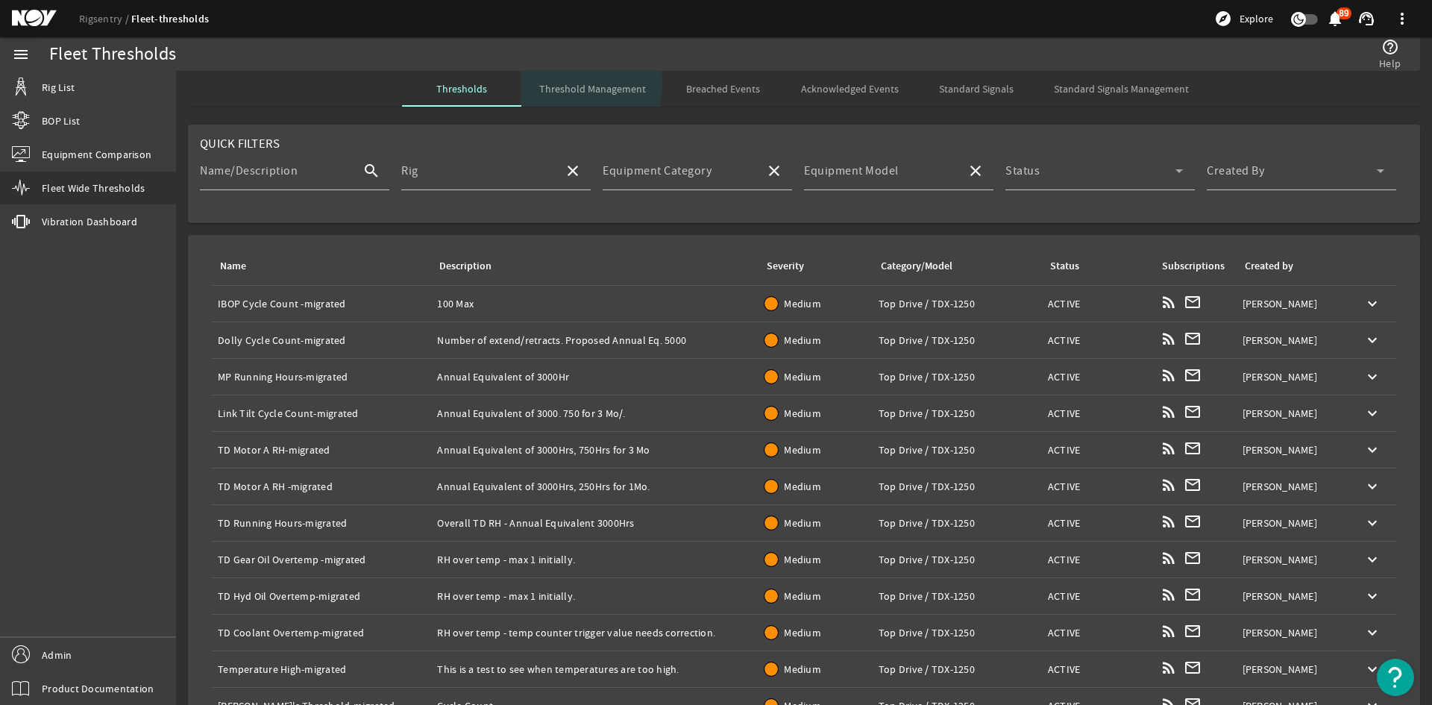
click at [544, 84] on span "Threshold Management" at bounding box center [592, 89] width 107 height 10
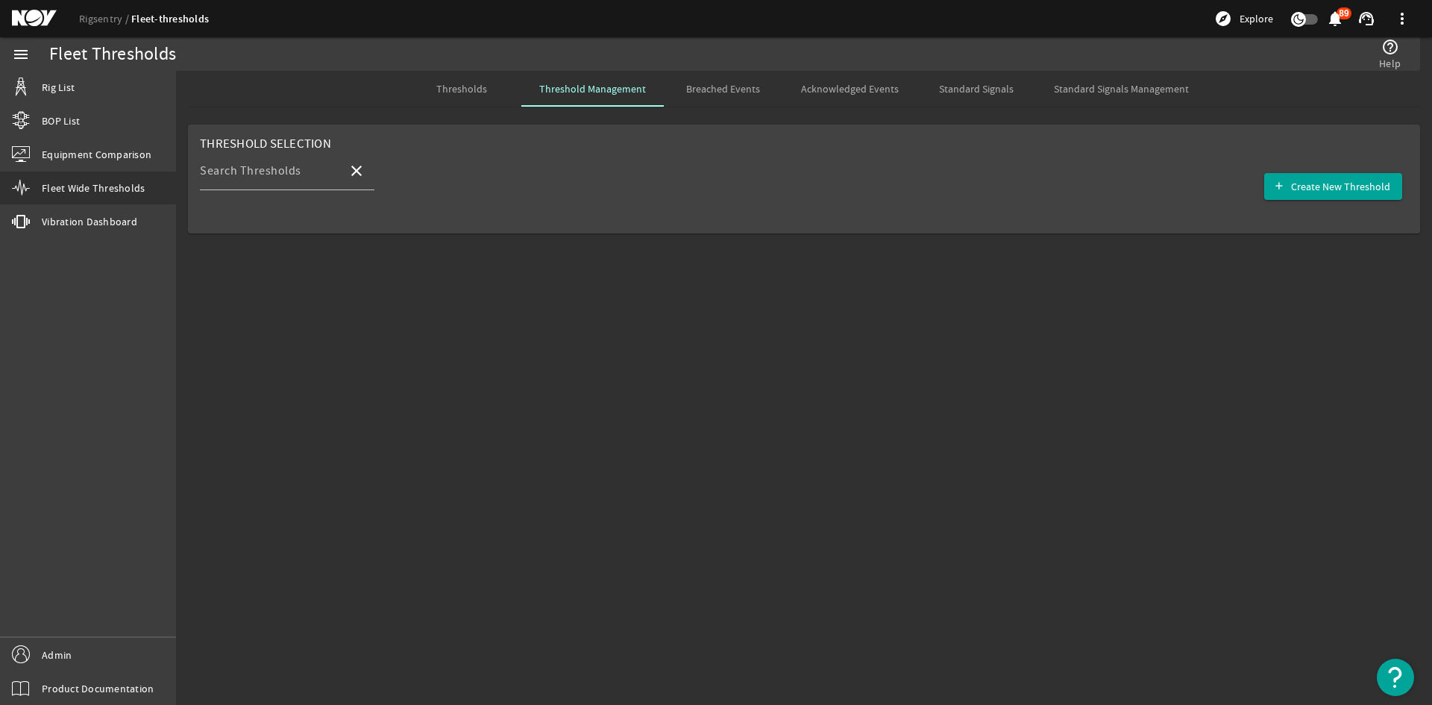
click at [1005, 78] on span "Standard Signals" at bounding box center [976, 89] width 75 height 36
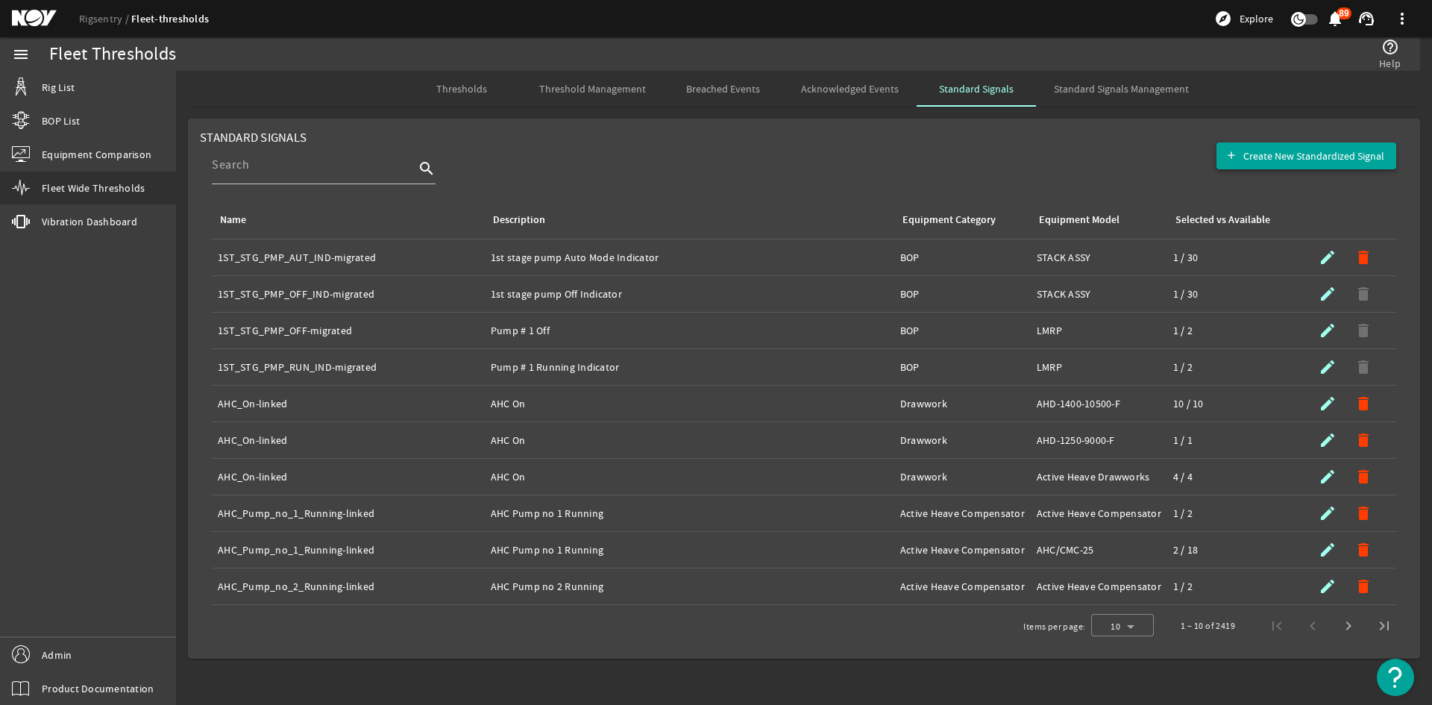
click at [1246, 150] on span "Create New Standardized Signal" at bounding box center [1313, 155] width 141 height 15
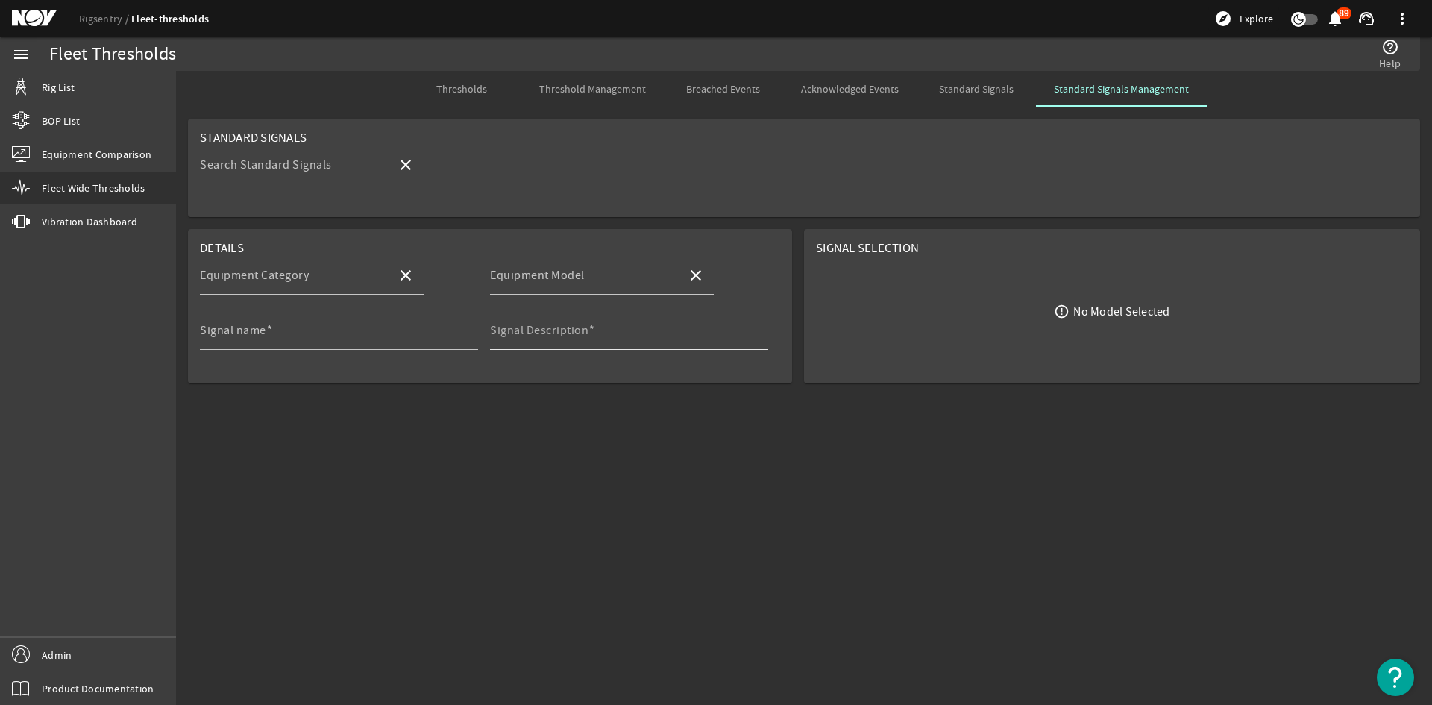
click at [629, 334] on input "Signal Description" at bounding box center [623, 336] width 266 height 18
click at [523, 269] on mat-label "Equipment Model" at bounding box center [537, 275] width 95 height 15
click at [523, 272] on input "Equipment Model" at bounding box center [582, 281] width 185 height 18
click at [317, 270] on div "Equipment Category" at bounding box center [292, 275] width 185 height 39
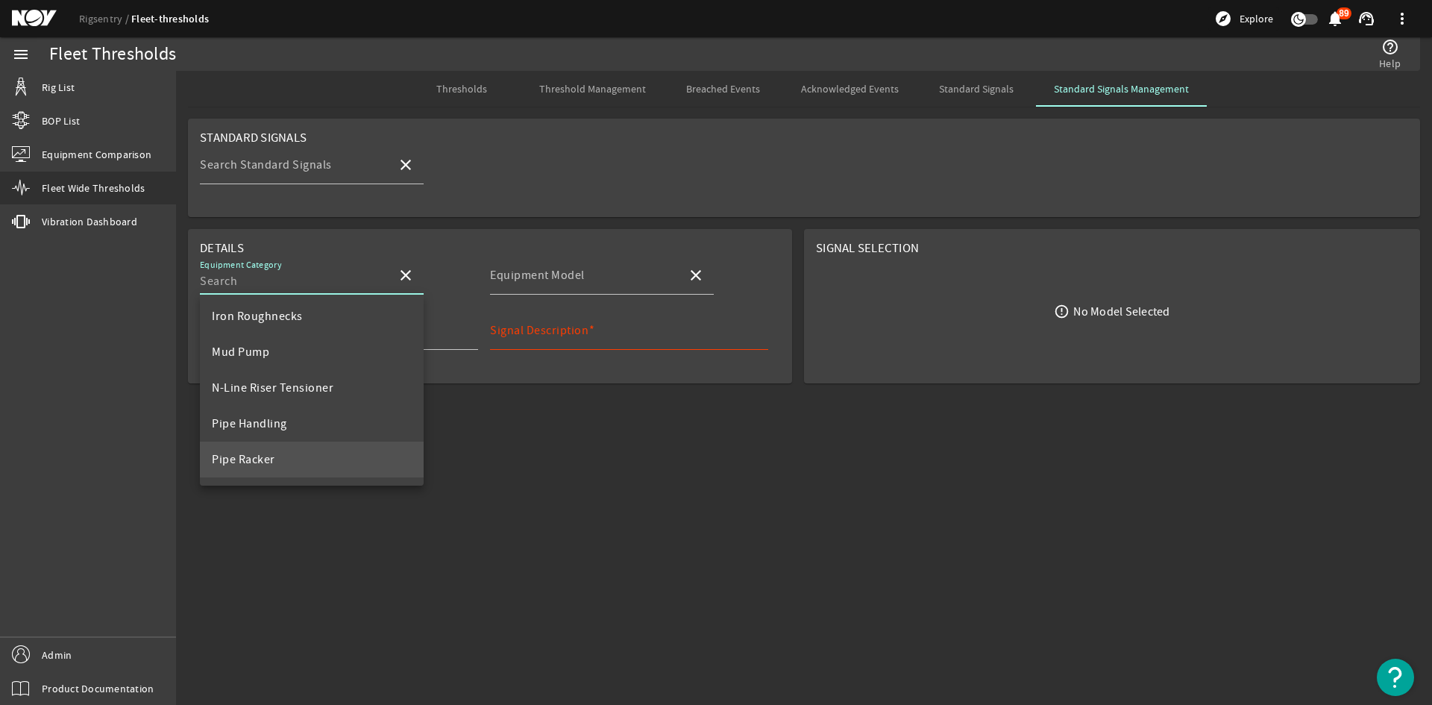
scroll to position [298, 0]
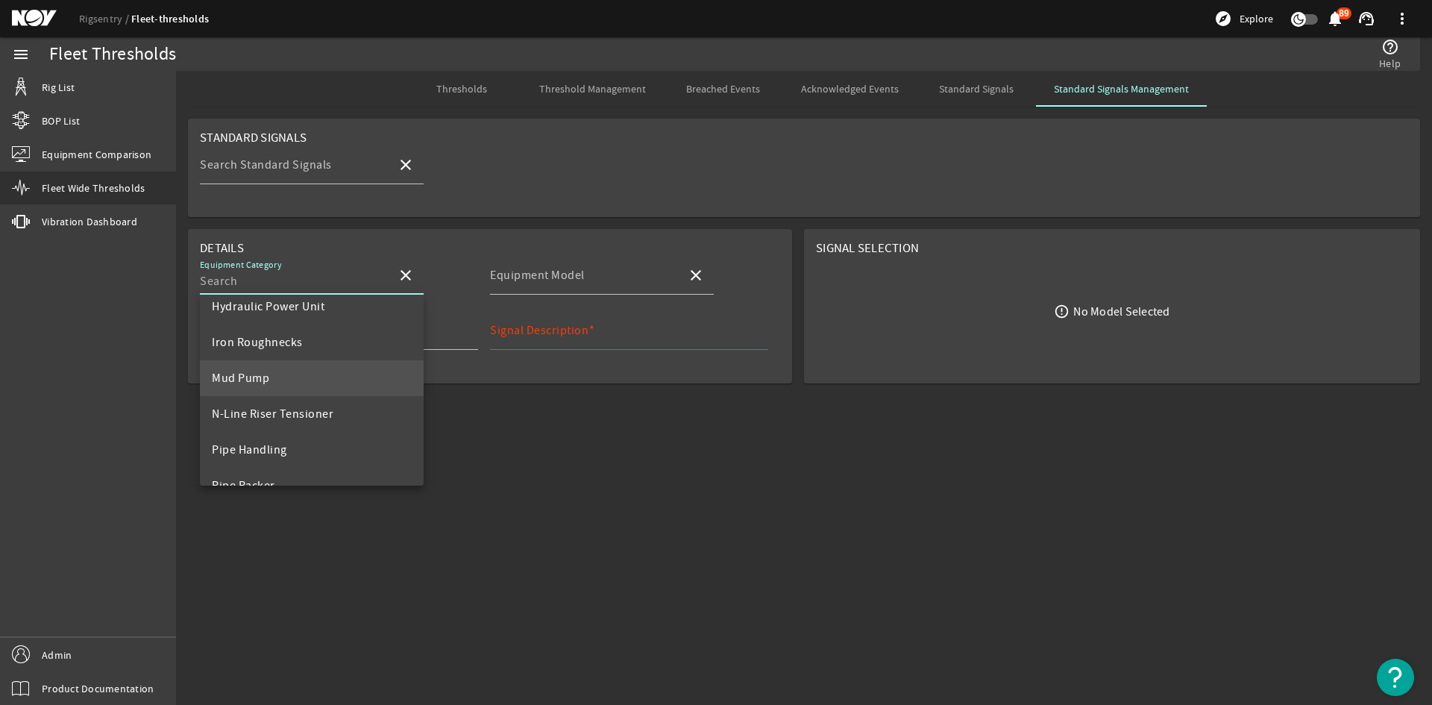
click at [268, 383] on span "Mud Pump" at bounding box center [240, 378] width 57 height 15
type input "Mud Pump"
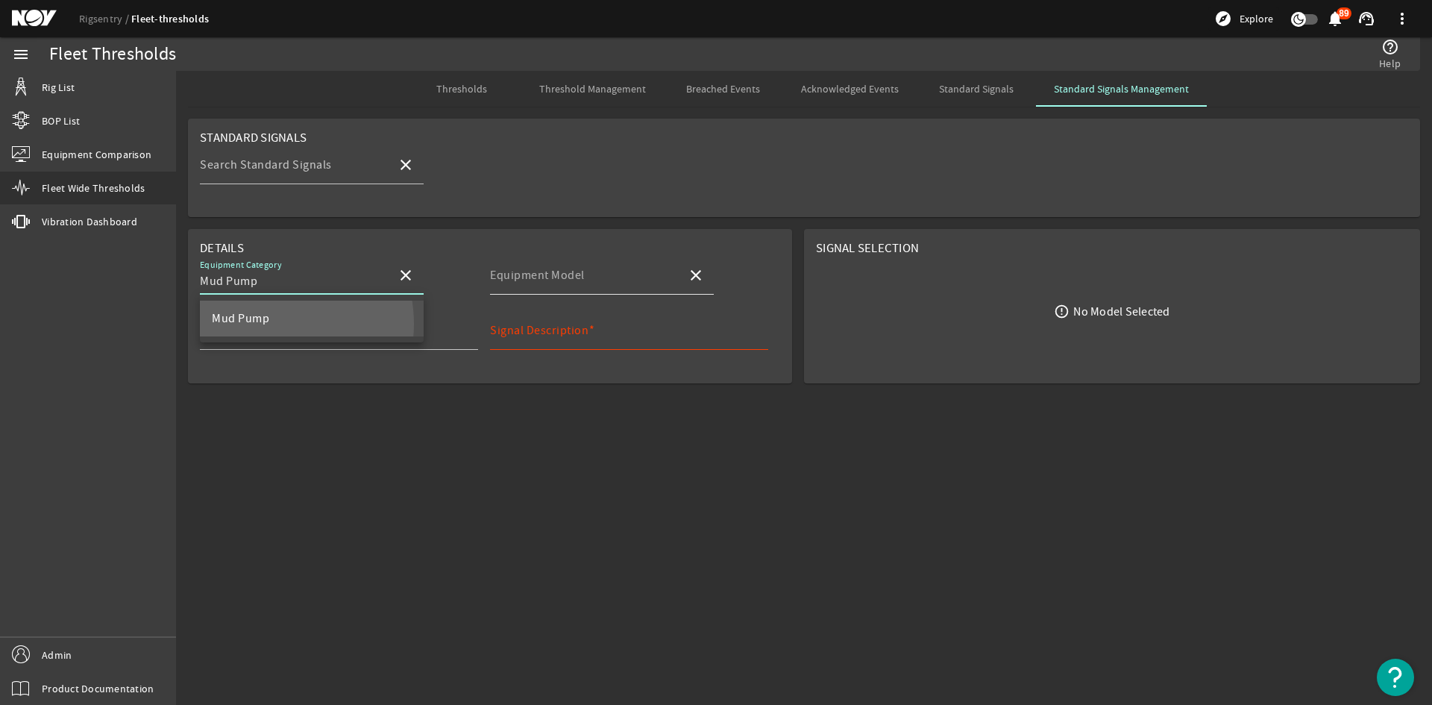
scroll to position [0, 0]
click at [635, 279] on input "Equipment Model" at bounding box center [582, 281] width 185 height 18
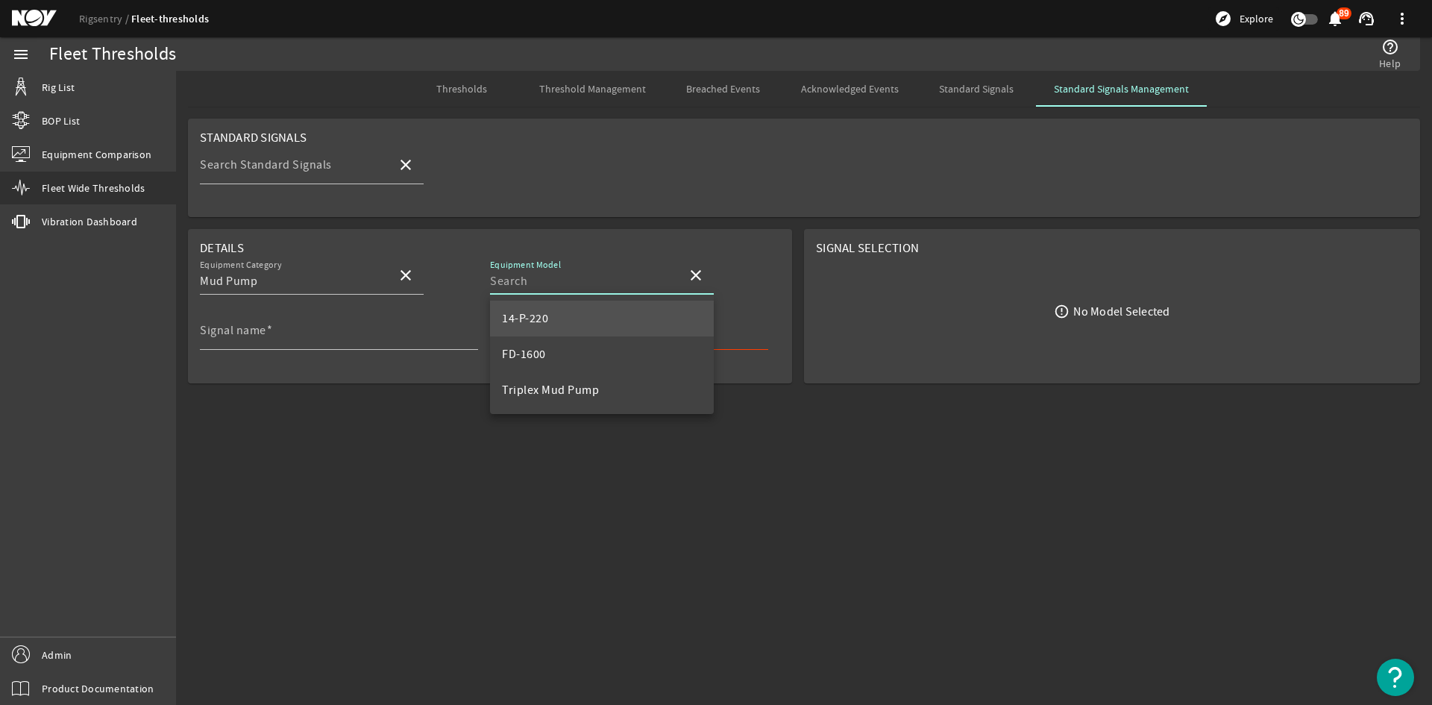
click at [553, 317] on mat-option "14-P-220" at bounding box center [602, 319] width 224 height 36
type input "14-P-220"
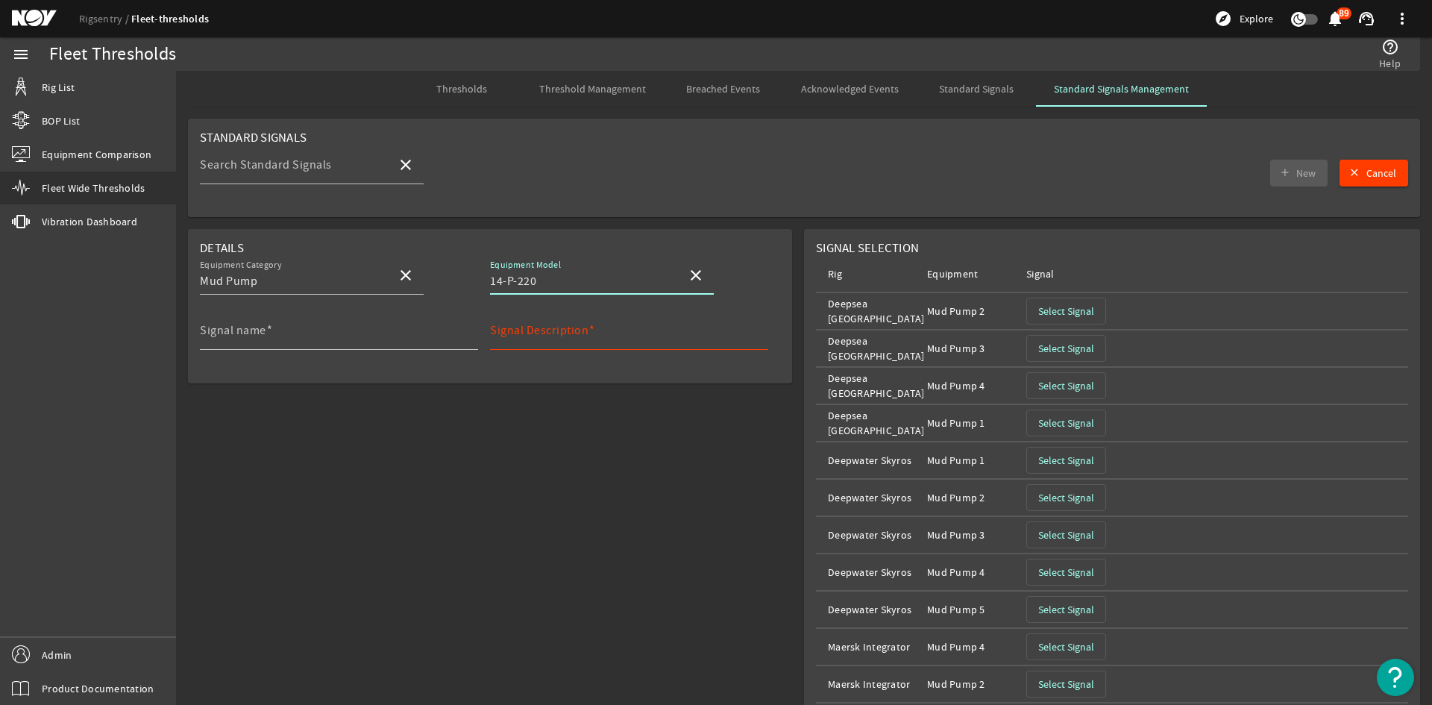
click at [1067, 315] on span "Select Signal" at bounding box center [1066, 311] width 56 height 15
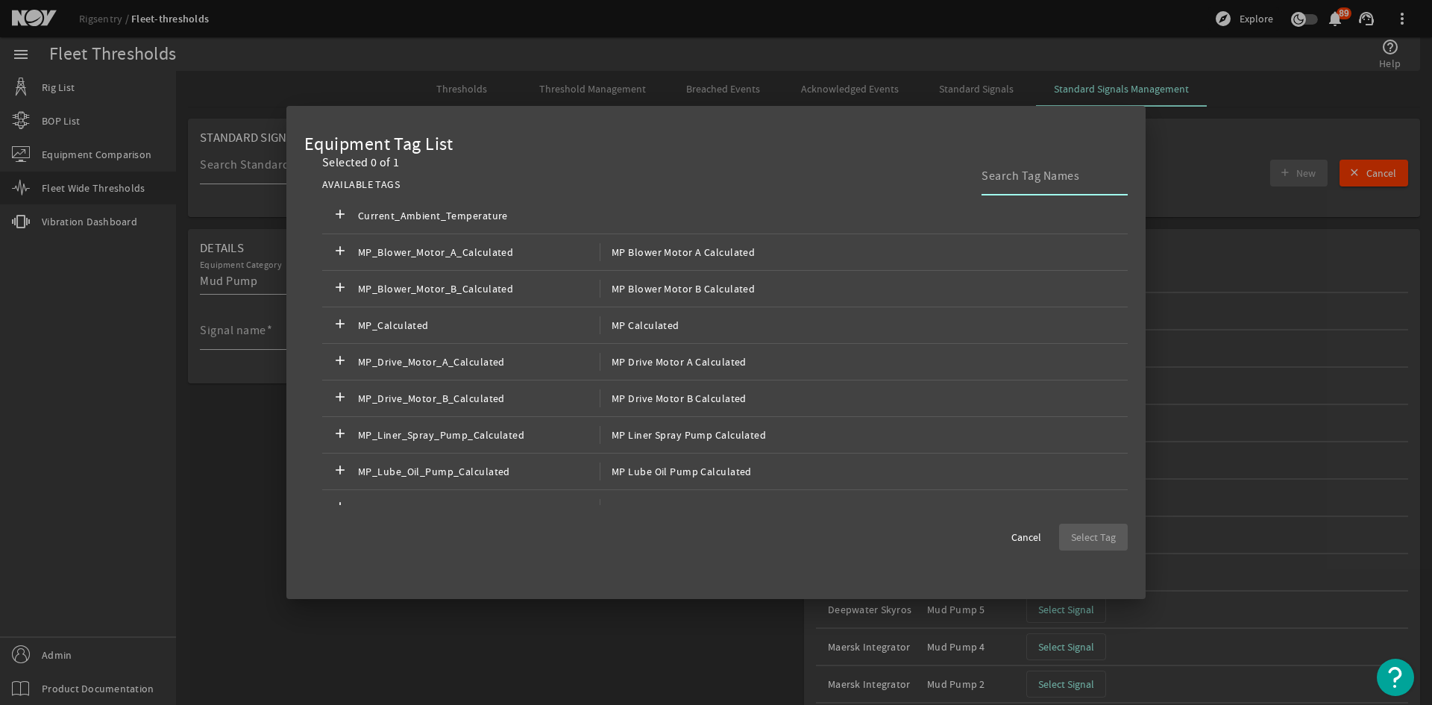
click at [1042, 183] on input at bounding box center [1048, 176] width 134 height 18
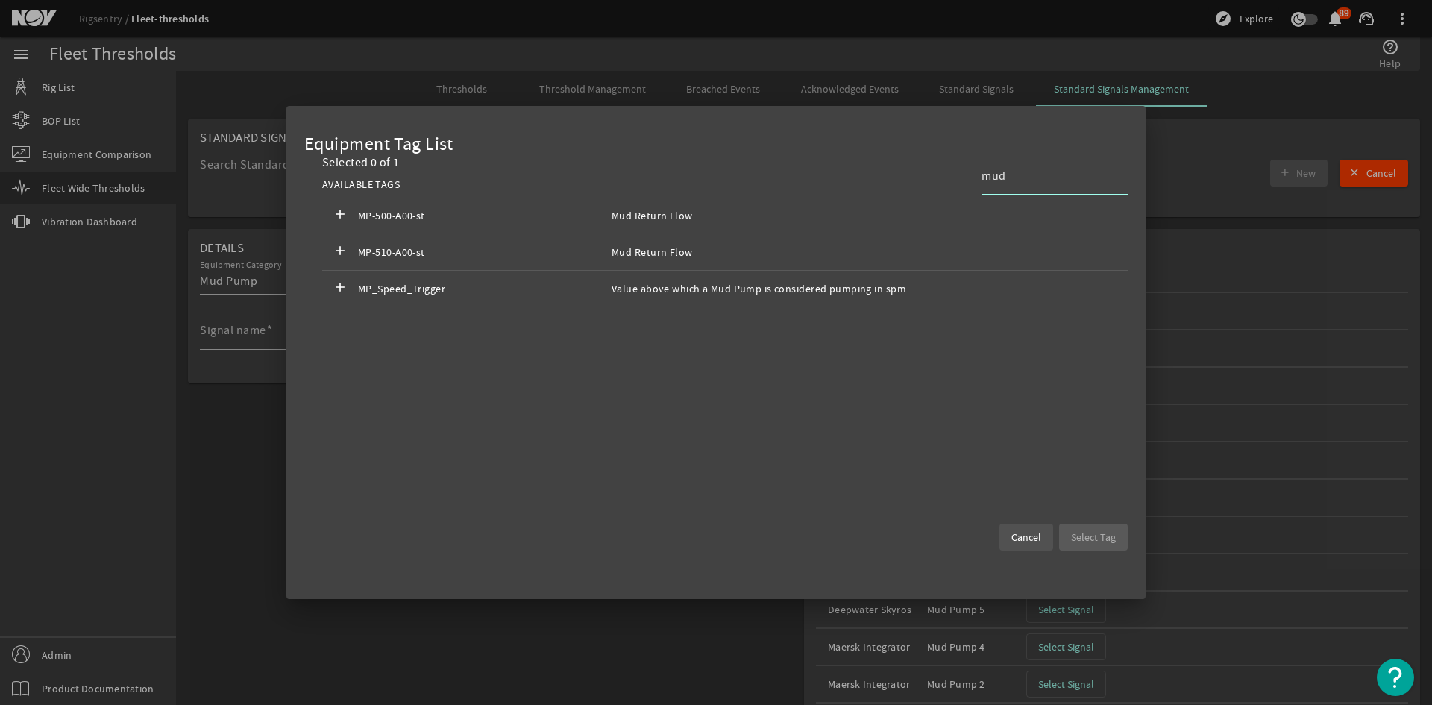
type input "mud_"
click at [1025, 538] on span "Cancel" at bounding box center [1026, 536] width 30 height 15
